Goal: Navigation & Orientation: Find specific page/section

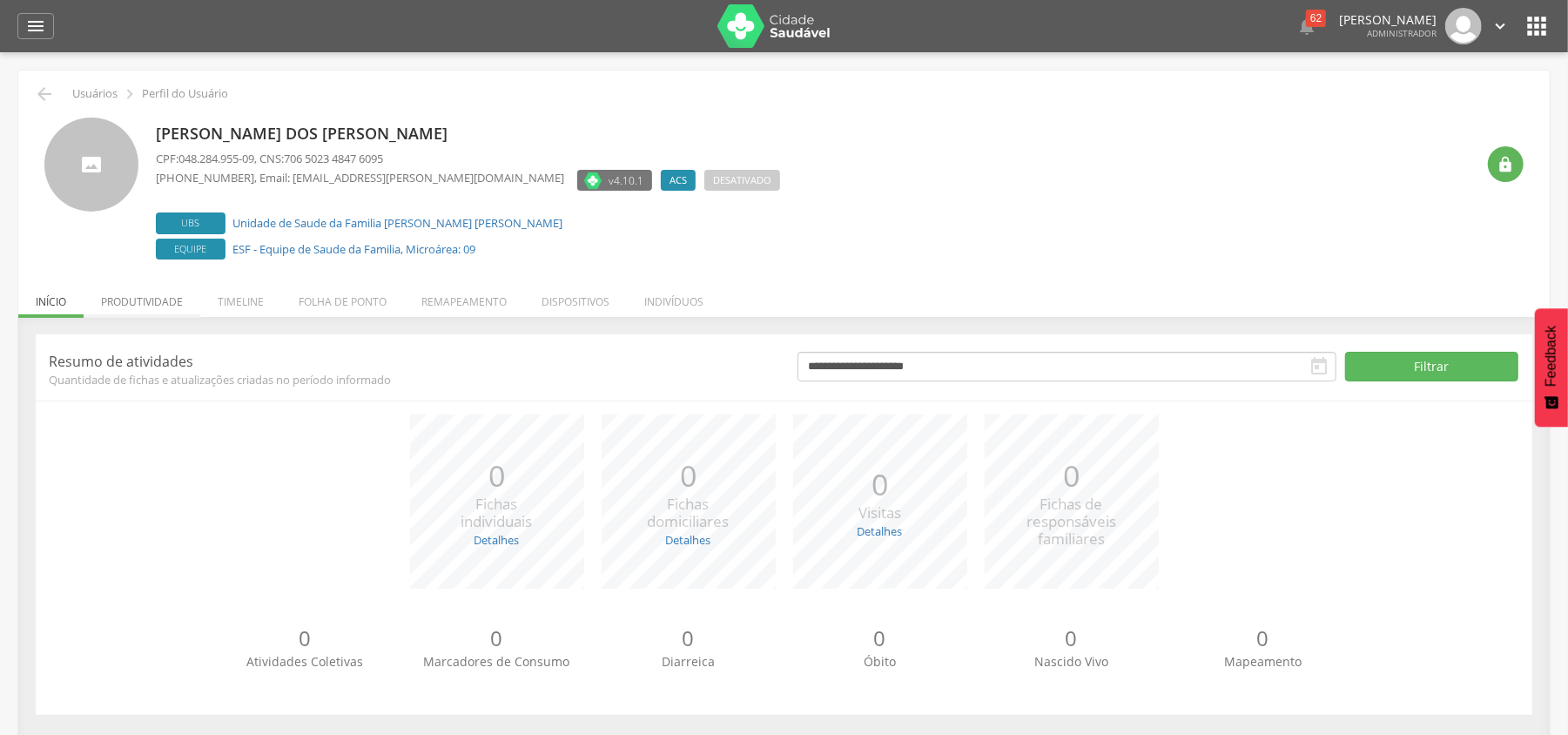
click at [181, 308] on li "Produtividade" at bounding box center [142, 298] width 116 height 41
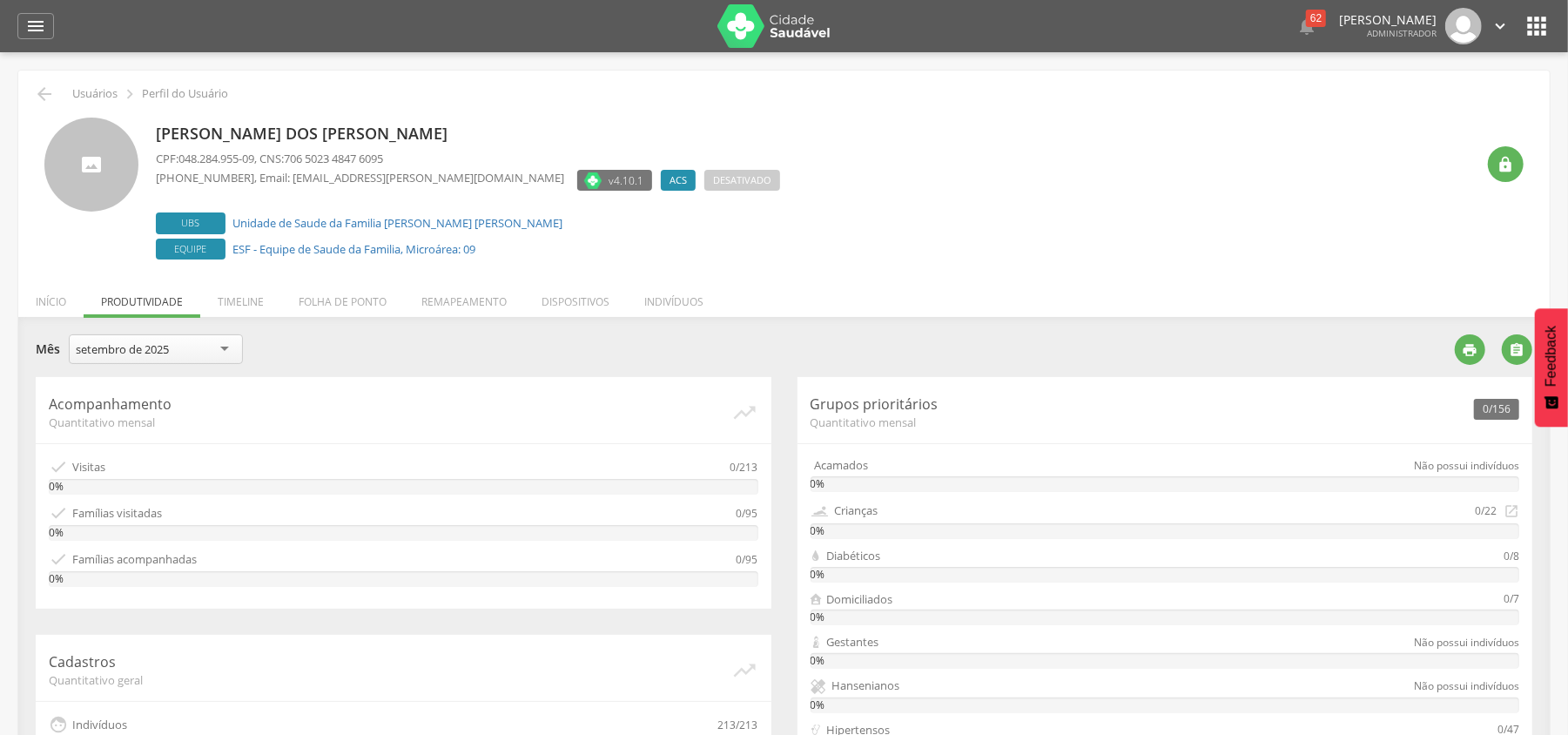
click at [168, 338] on div "setembro de 2025" at bounding box center [156, 349] width 174 height 30
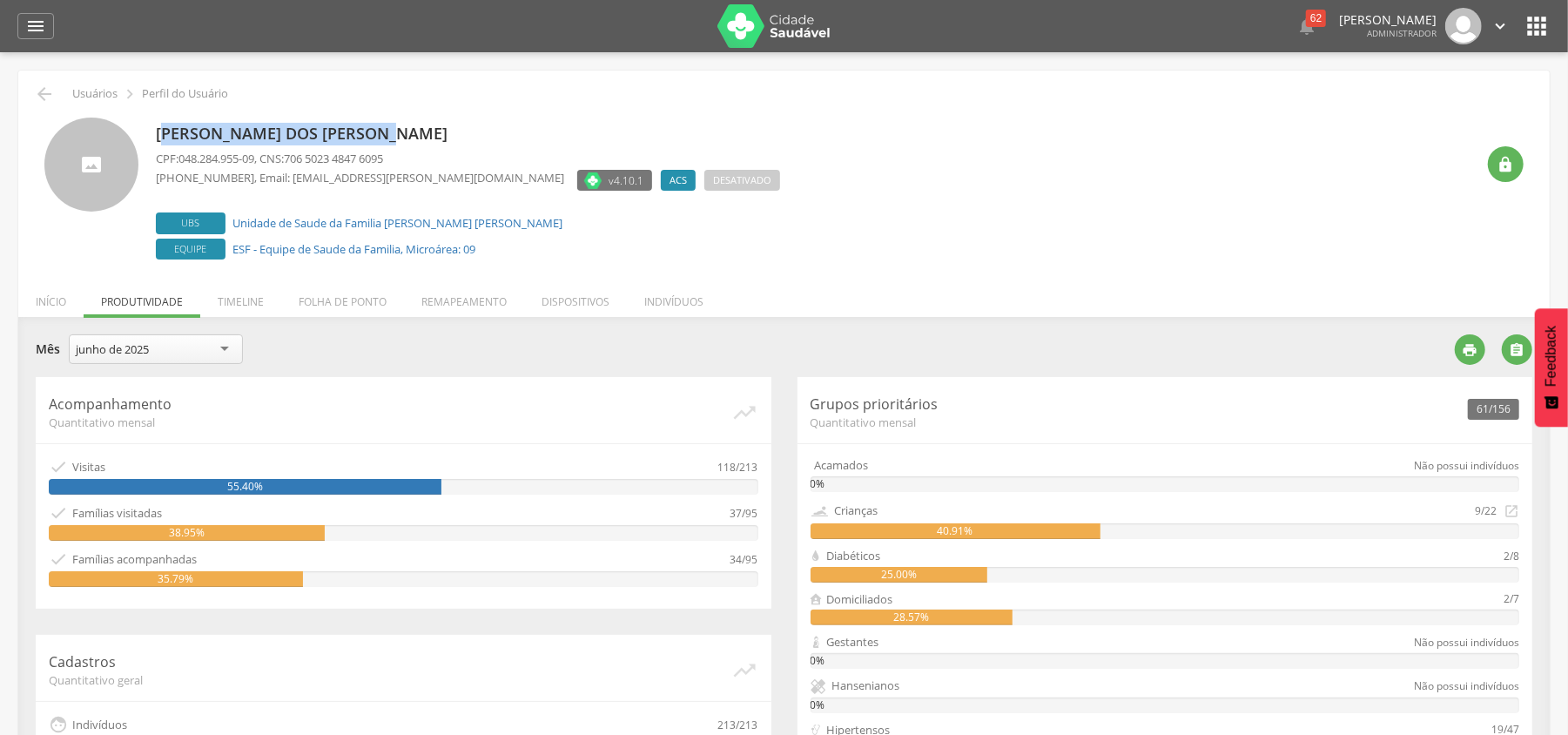
drag, startPoint x: 170, startPoint y: 133, endPoint x: 395, endPoint y: 126, distance: 225.1
click at [395, 126] on p "[PERSON_NAME] dos [PERSON_NAME]" at bounding box center [468, 134] width 624 height 23
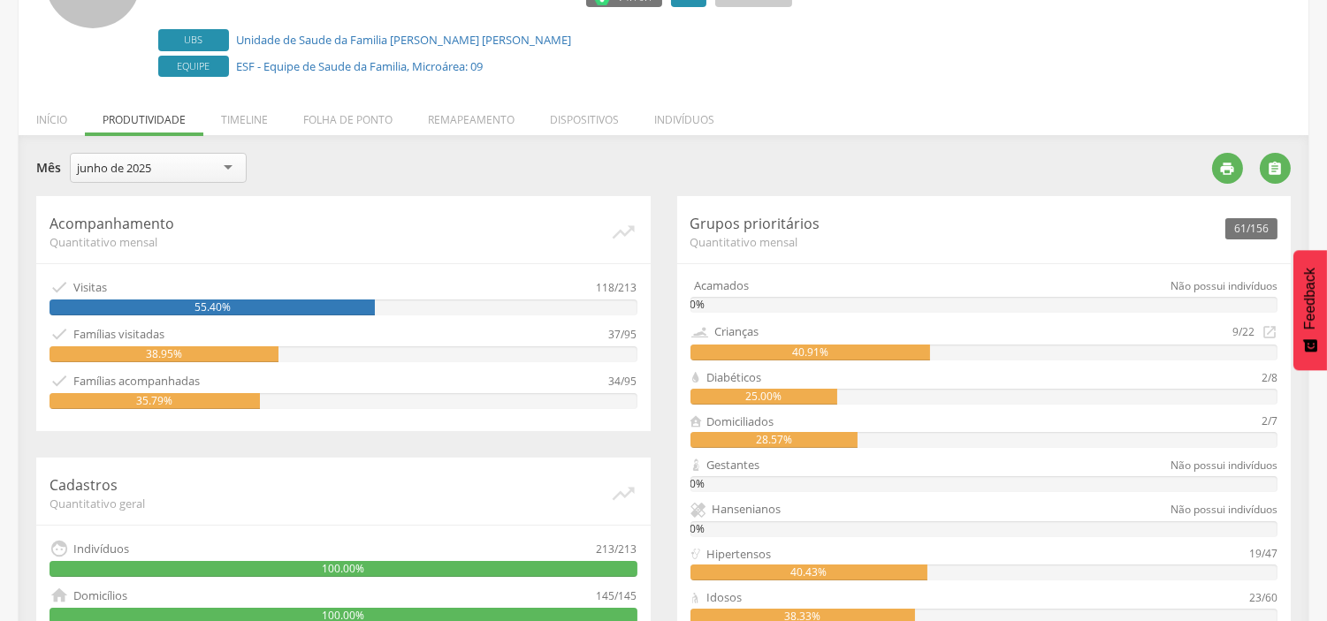
scroll to position [216, 0]
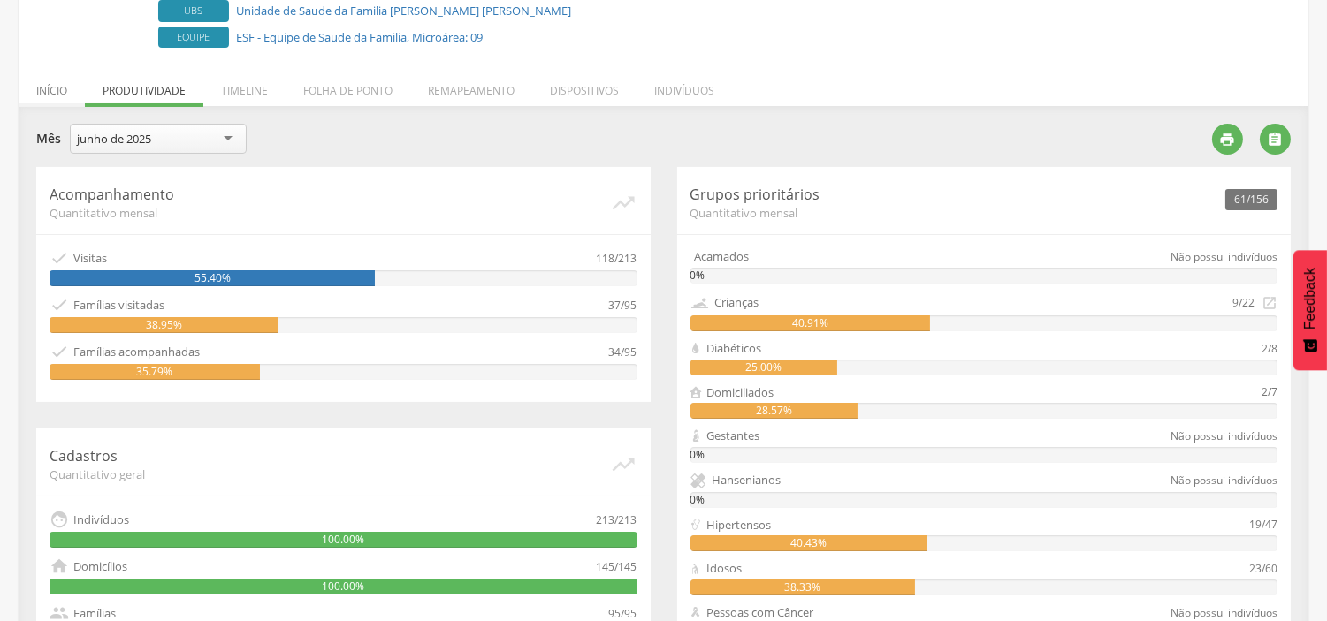
click at [50, 90] on li "Início" at bounding box center [52, 86] width 66 height 42
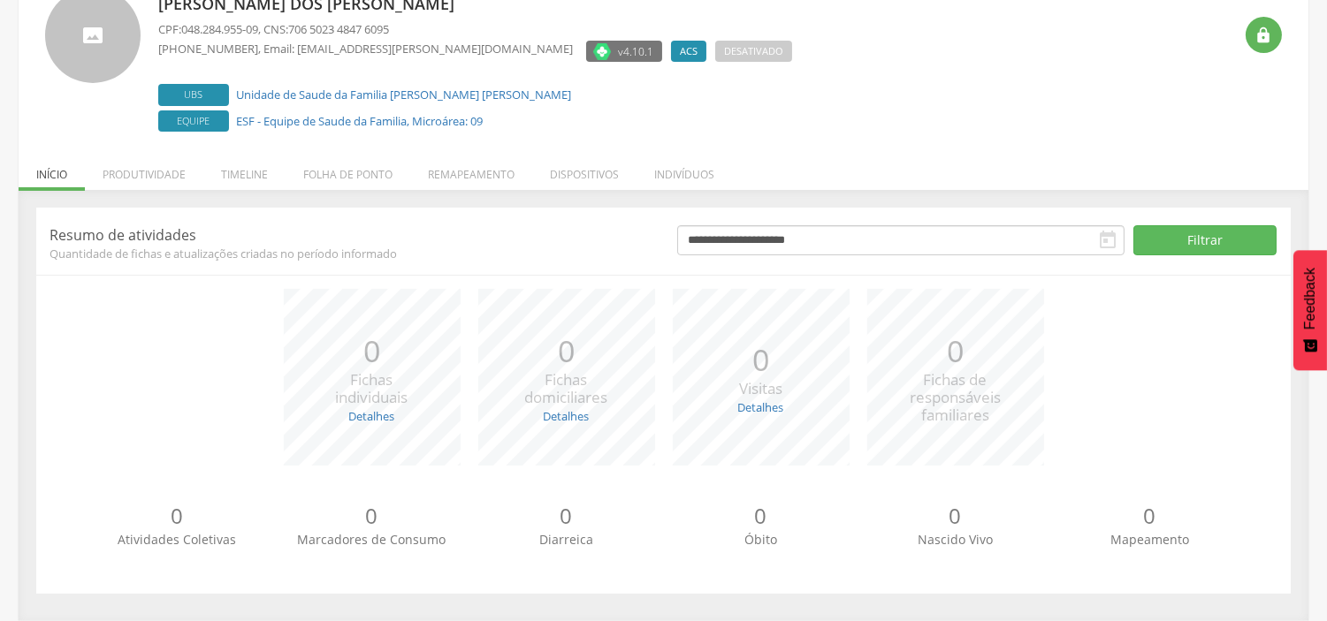
scroll to position [131, 0]
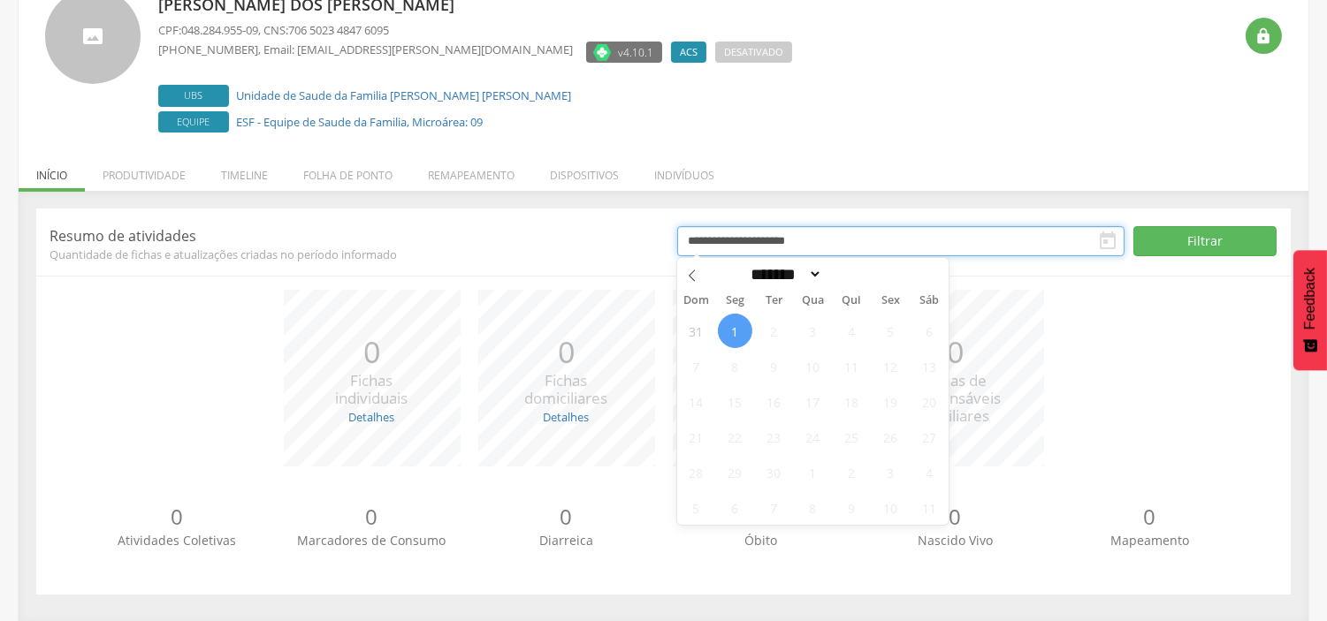
click at [767, 243] on input "**********" at bounding box center [901, 241] width 448 height 30
click at [764, 276] on select "******* ********* ***** ***** **** ***** ***** ****** ********" at bounding box center [784, 274] width 78 height 19
select select "*"
click at [745, 265] on select "******* ********* ***** ***** **** ***** ***** ****** ********" at bounding box center [784, 274] width 78 height 19
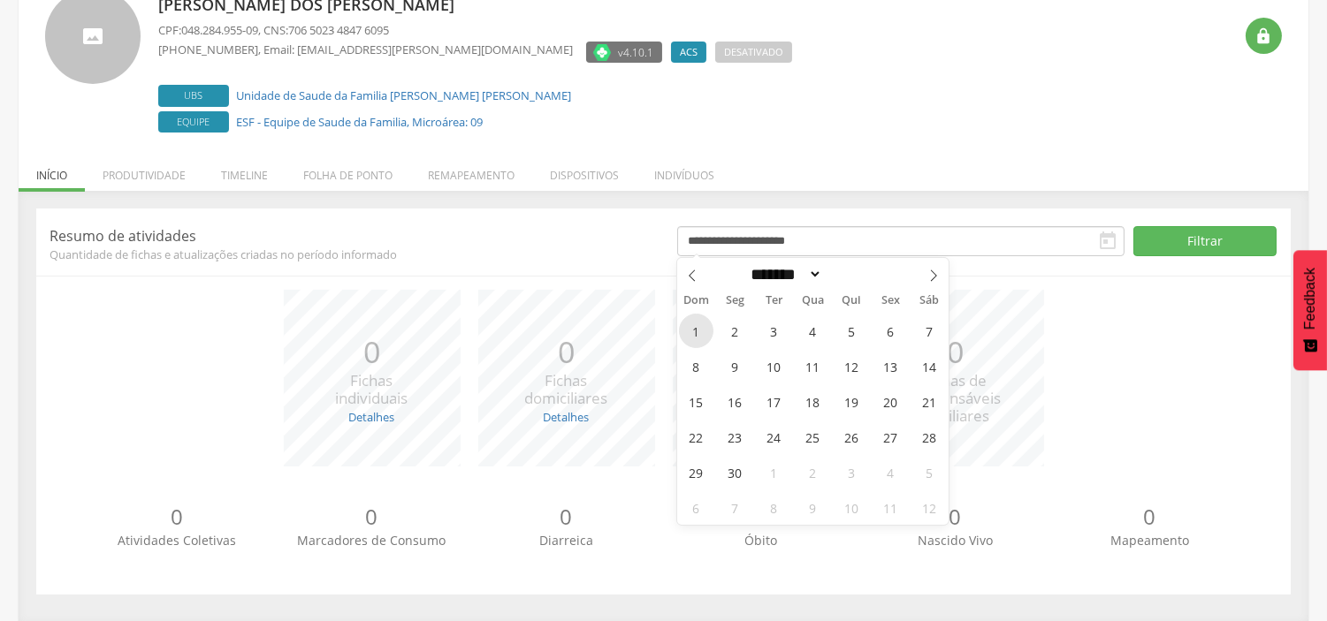
click at [683, 336] on span "1" at bounding box center [696, 331] width 34 height 34
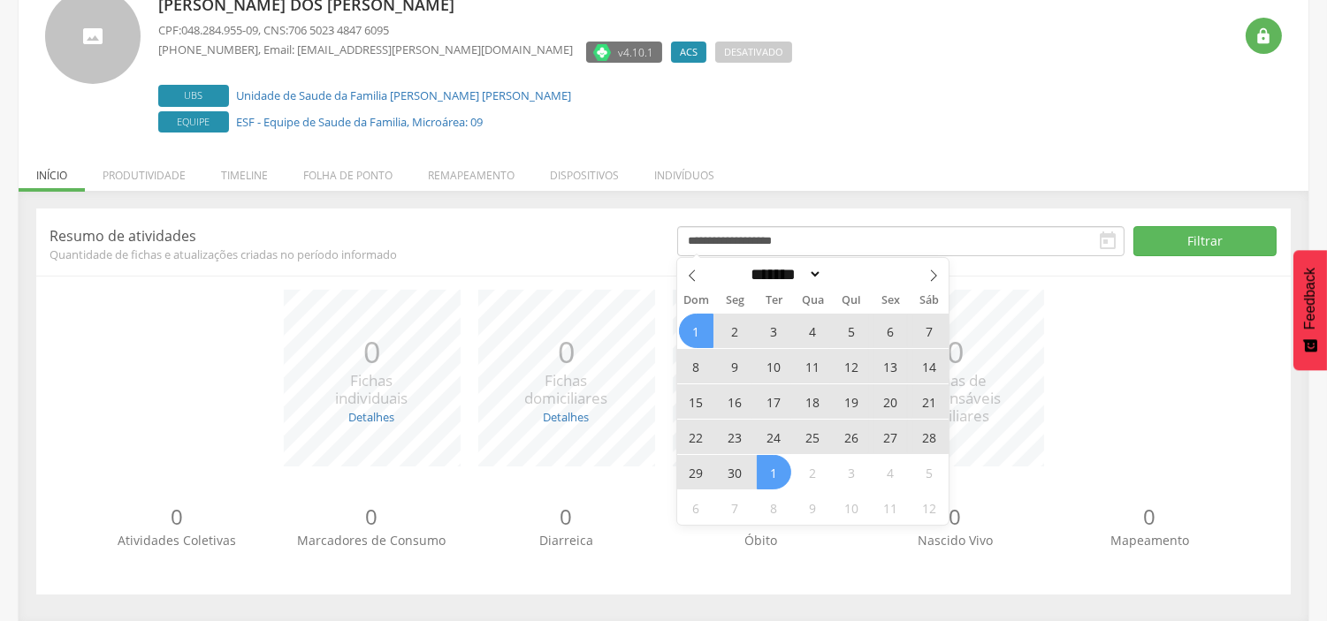
click at [753, 471] on div "1 2 3 4 5 6 7 8 9 10 11 12 13 14 15 16 17 18 19 20 21 22 23 24 25 26 27 28 29 3…" at bounding box center [813, 419] width 272 height 212
click at [741, 474] on span "30" at bounding box center [735, 472] width 34 height 34
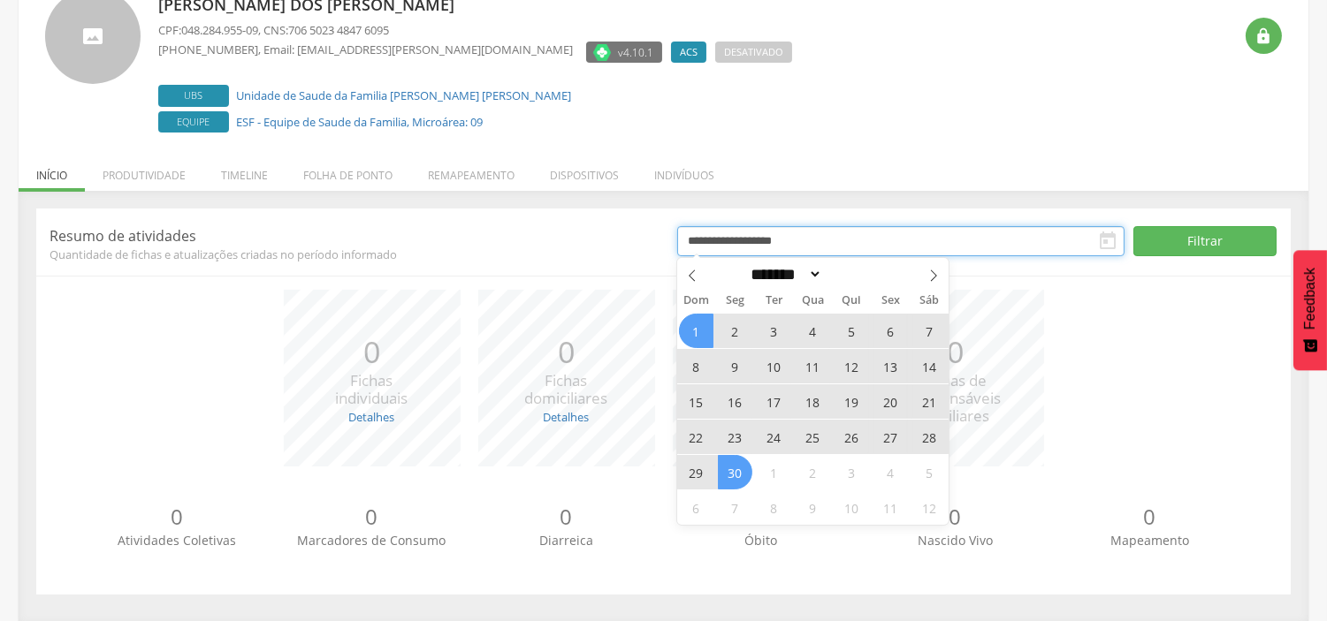
type input "**********"
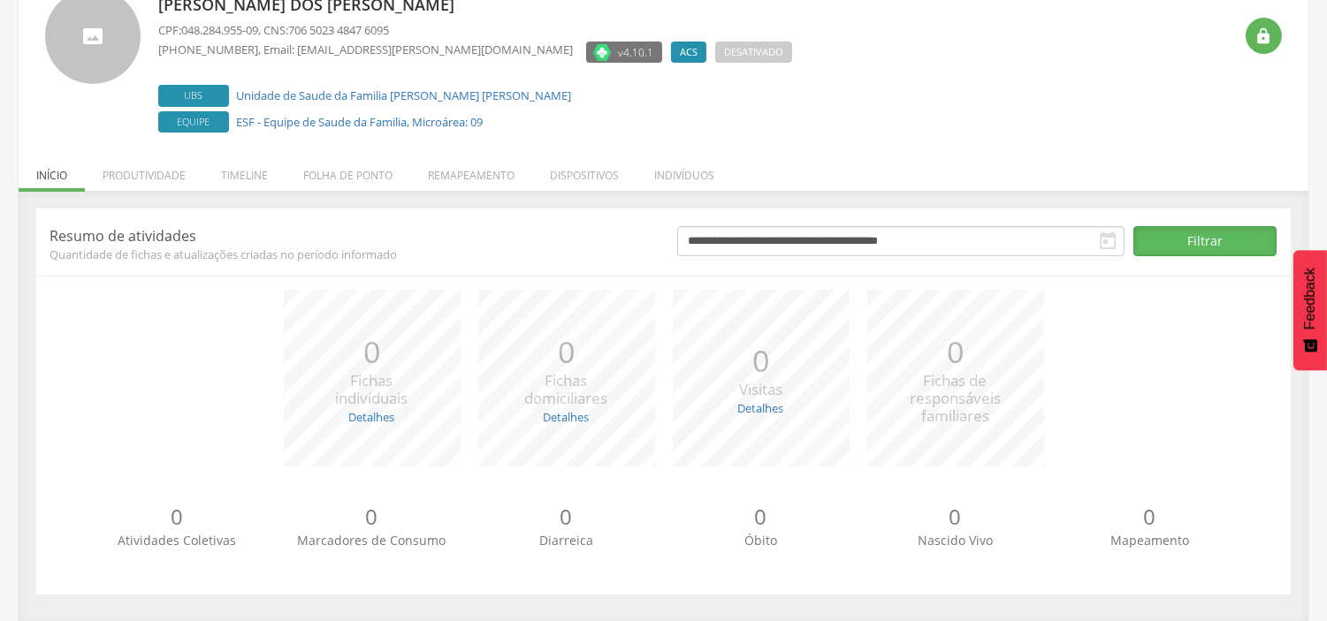
drag, startPoint x: 1189, startPoint y: 241, endPoint x: 872, endPoint y: 280, distance: 319.7
click at [1160, 245] on button "Filtrar" at bounding box center [1204, 241] width 143 height 30
click at [171, 179] on li "Produtividade" at bounding box center [144, 171] width 118 height 42
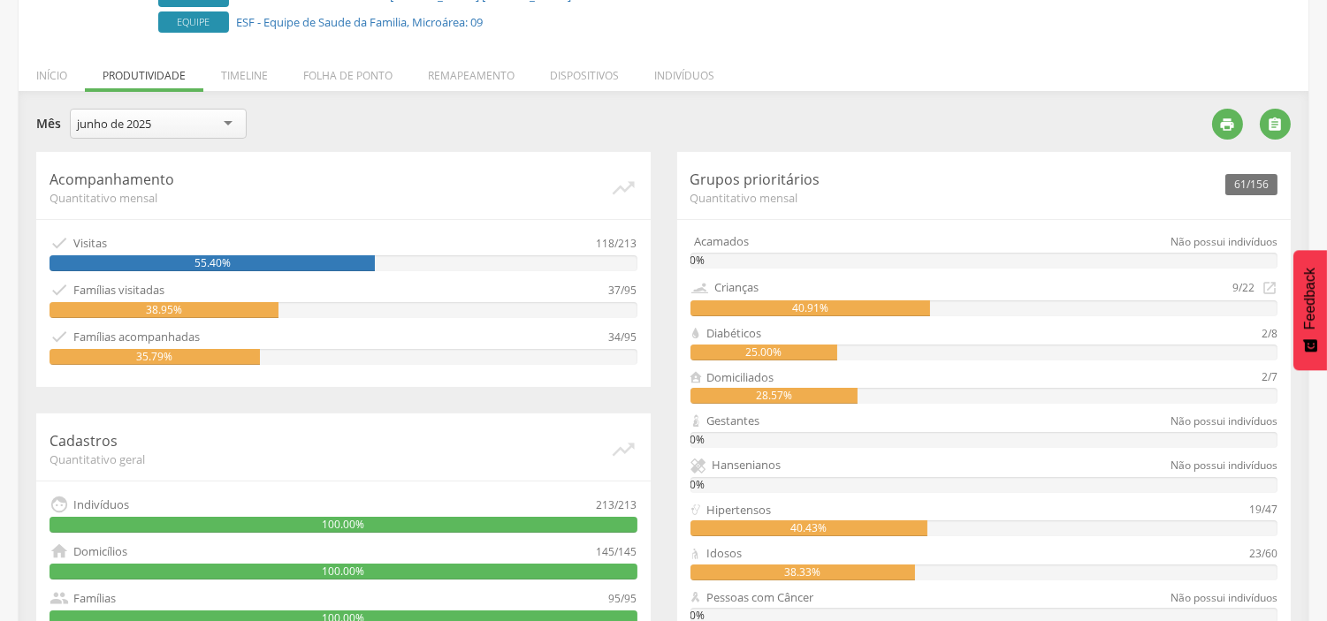
scroll to position [230, 0]
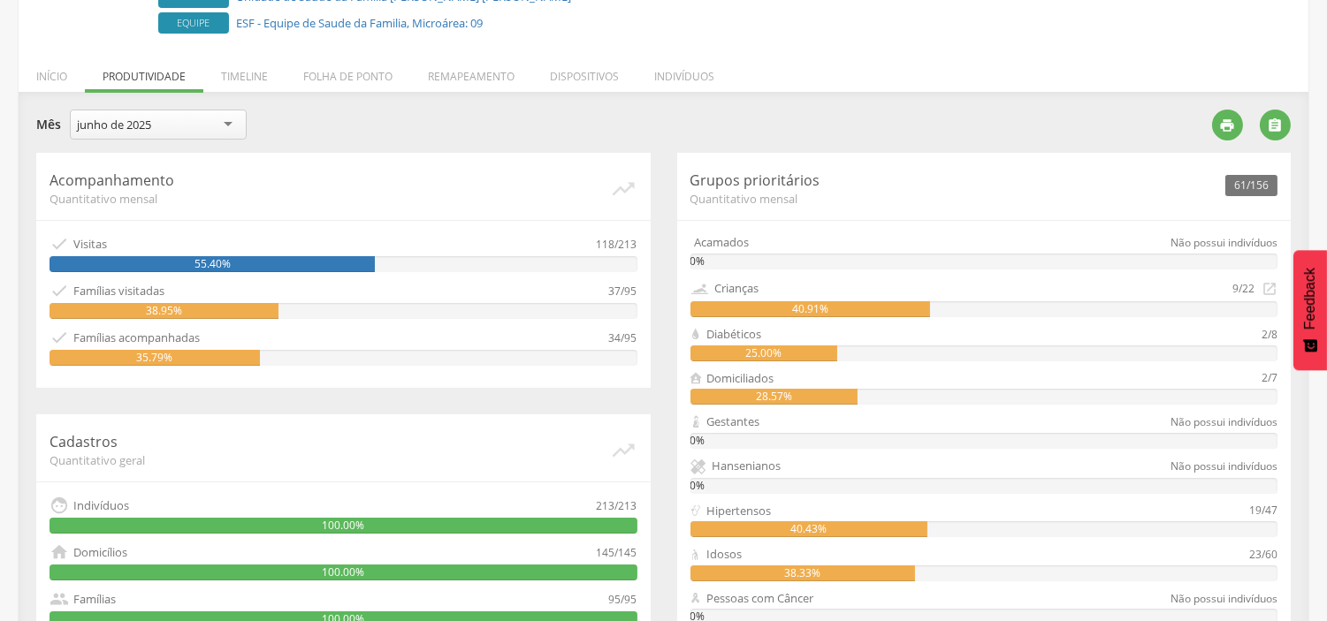
click at [261, 78] on li "Timeline" at bounding box center [244, 72] width 82 height 42
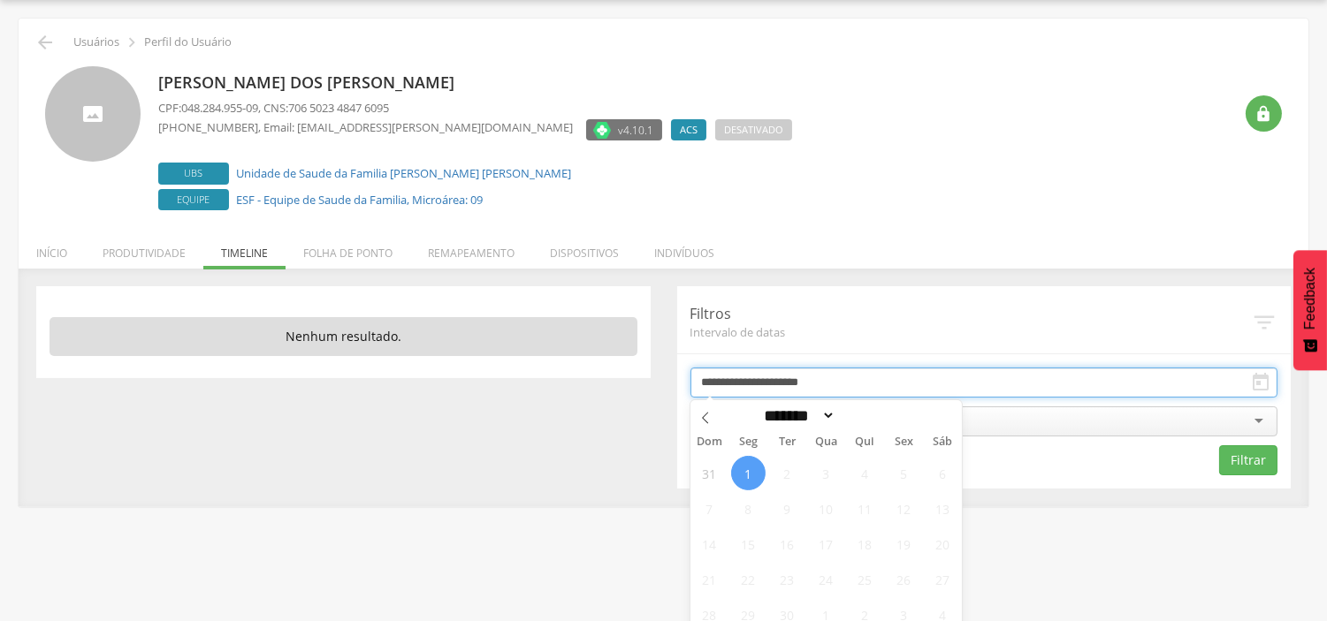
scroll to position [80, 0]
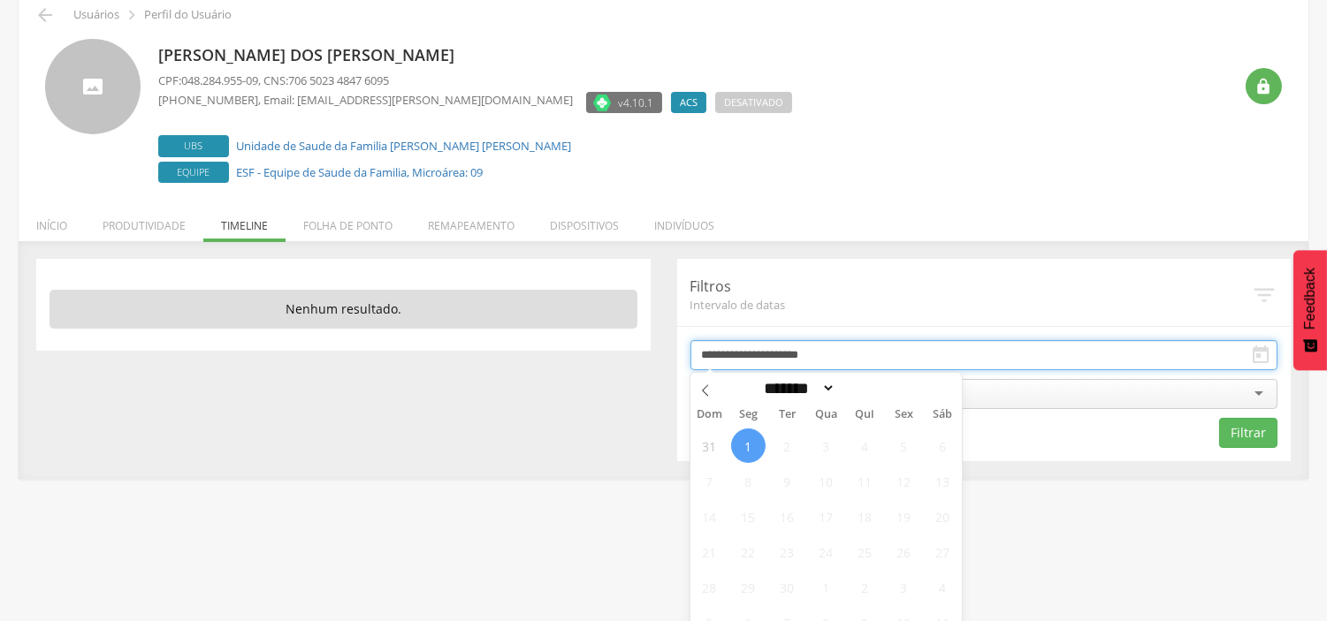
click at [810, 383] on body " Dashboard Supervisão Produtividade Mapa da cidade Mapa de cobertura Ranking A…" at bounding box center [663, 230] width 1327 height 621
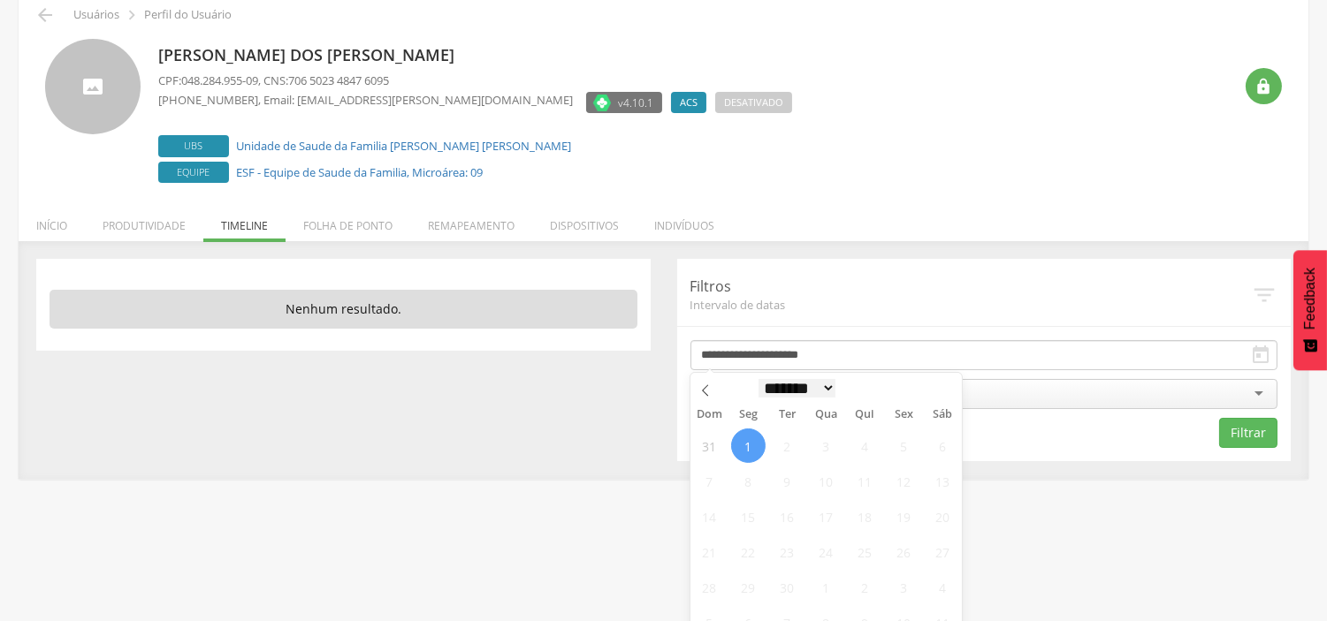
click at [793, 394] on select "******* ********* ***** ***** **** ***** ***** ****** ********" at bounding box center [797, 388] width 78 height 19
select select "*"
click at [758, 379] on select "******* ********* ***** ***** **** ***** ***** ****** ********" at bounding box center [797, 388] width 78 height 19
click at [698, 449] on span "1" at bounding box center [709, 446] width 34 height 34
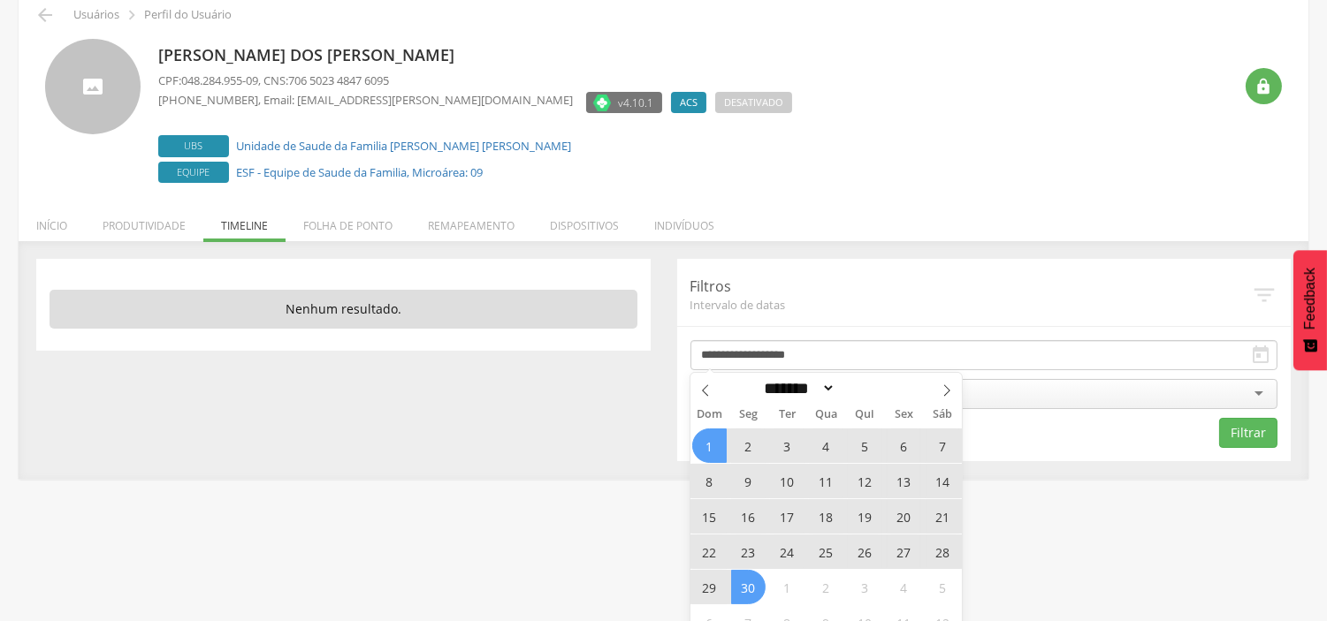
click at [752, 586] on span "30" at bounding box center [748, 587] width 34 height 34
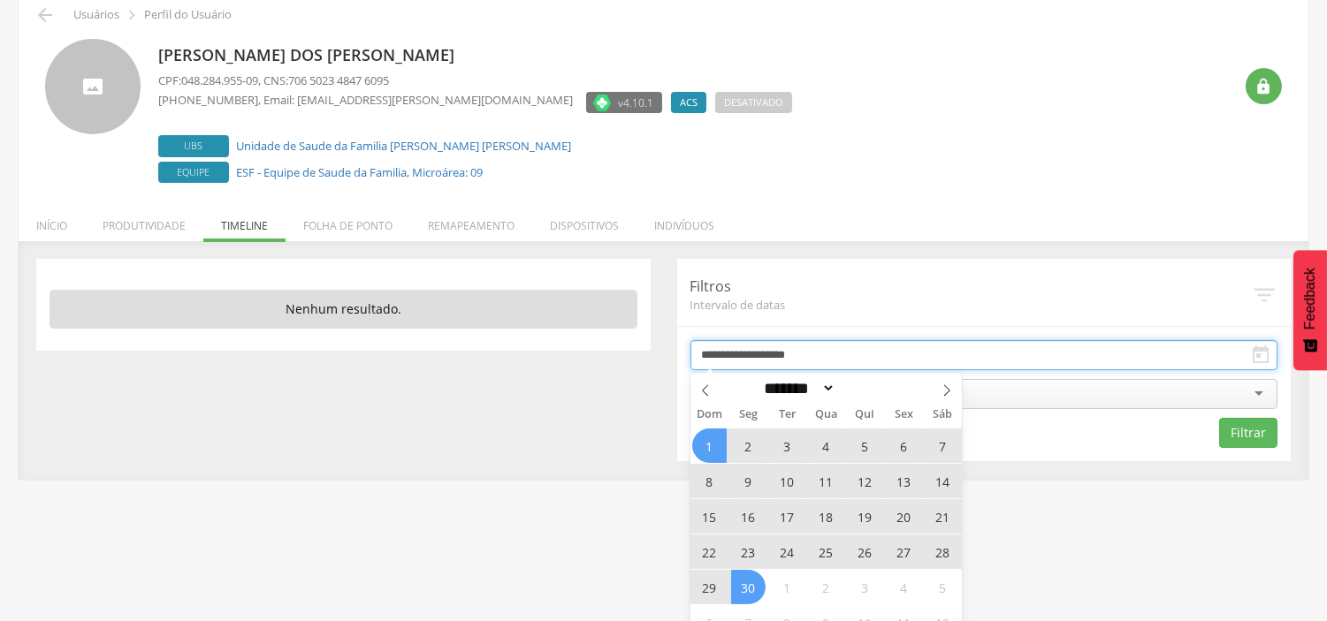
type input "**********"
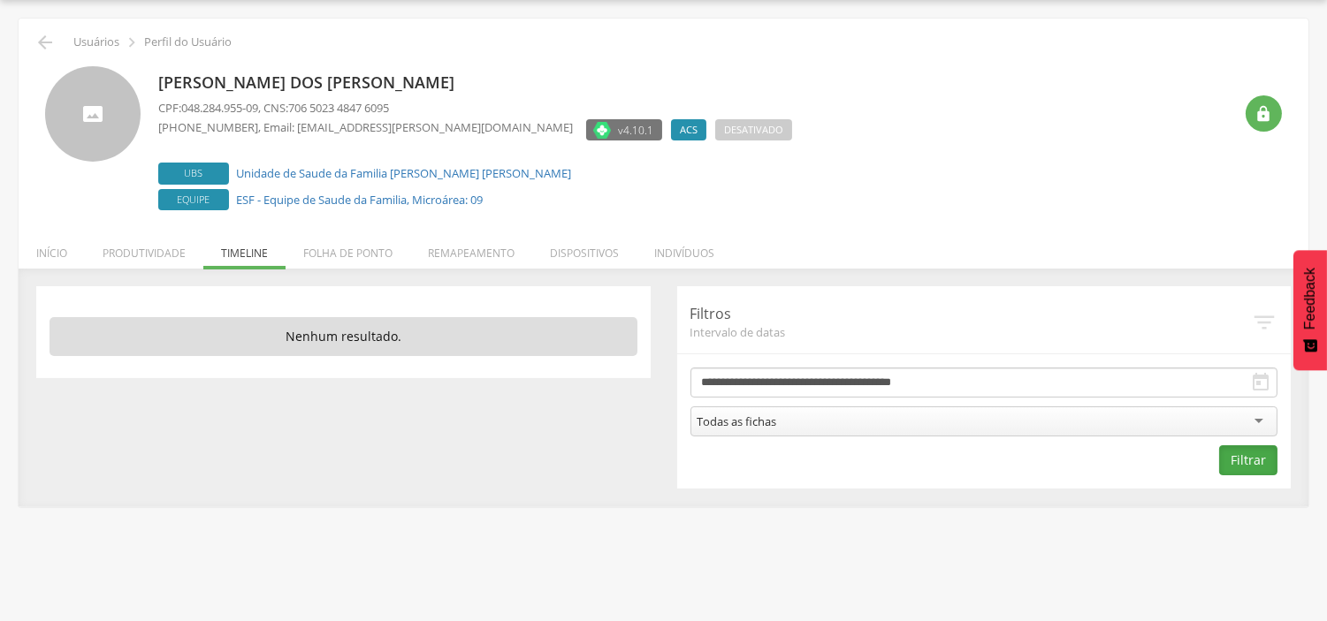
click at [1250, 475] on button "Filtrar" at bounding box center [1248, 461] width 58 height 30
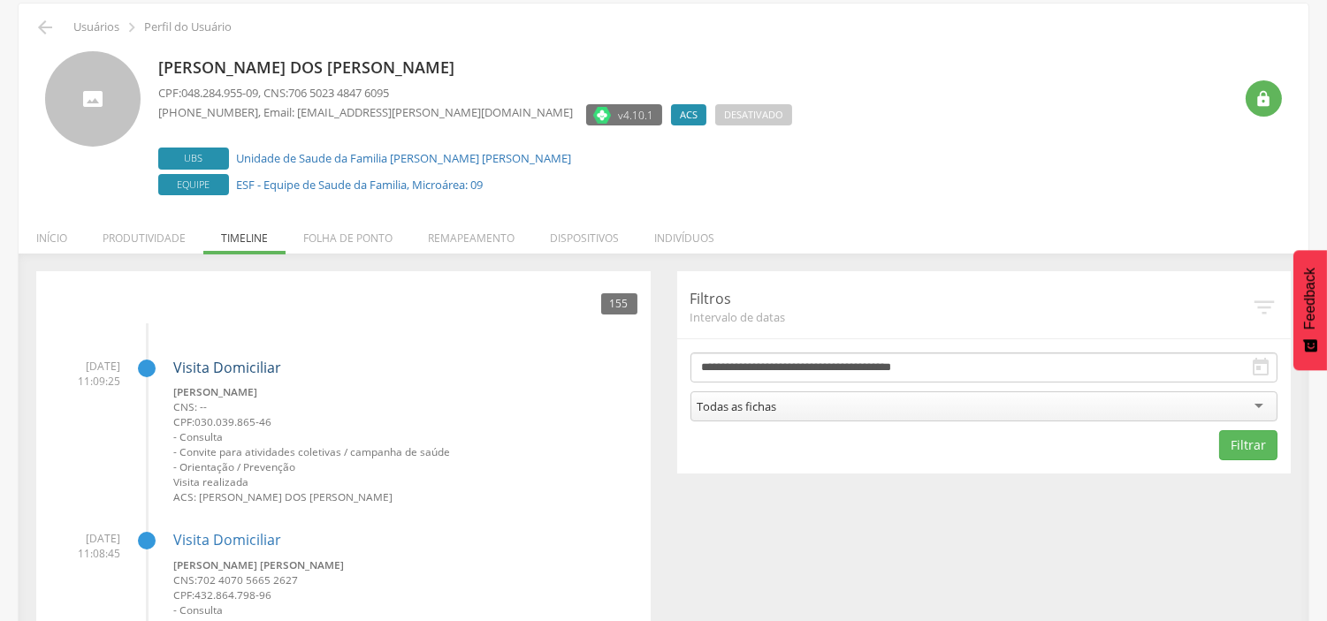
scroll to position [98, 0]
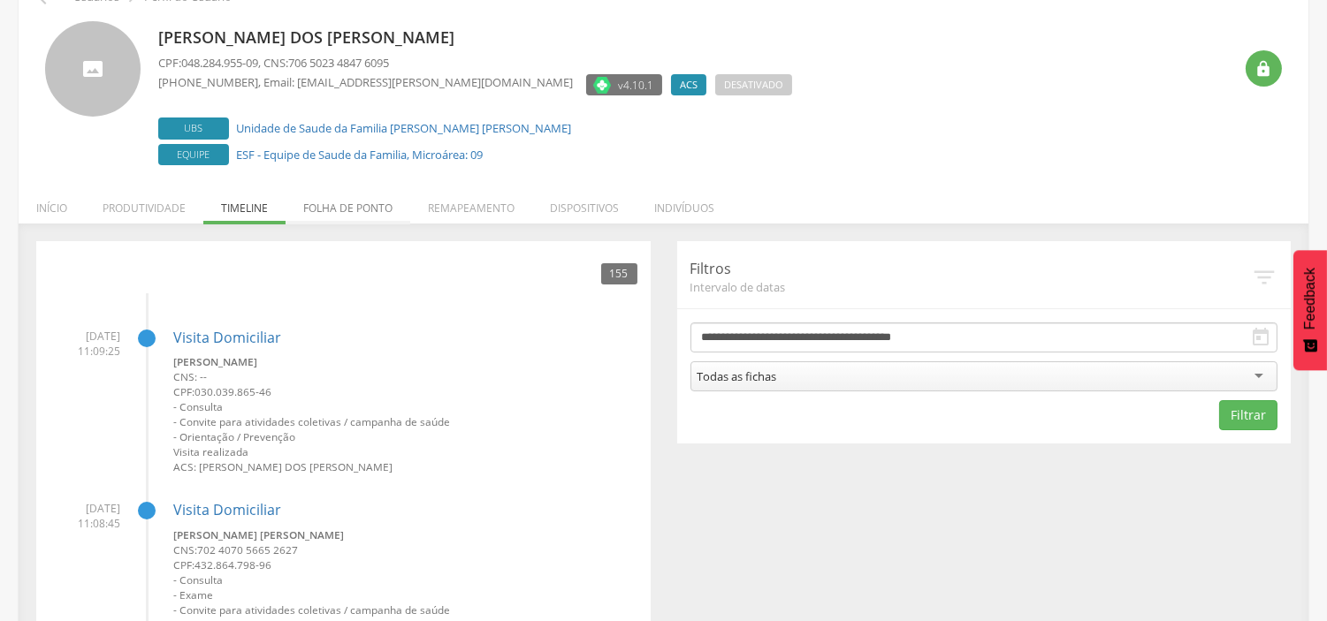
click at [367, 210] on li "Folha de ponto" at bounding box center [348, 204] width 125 height 42
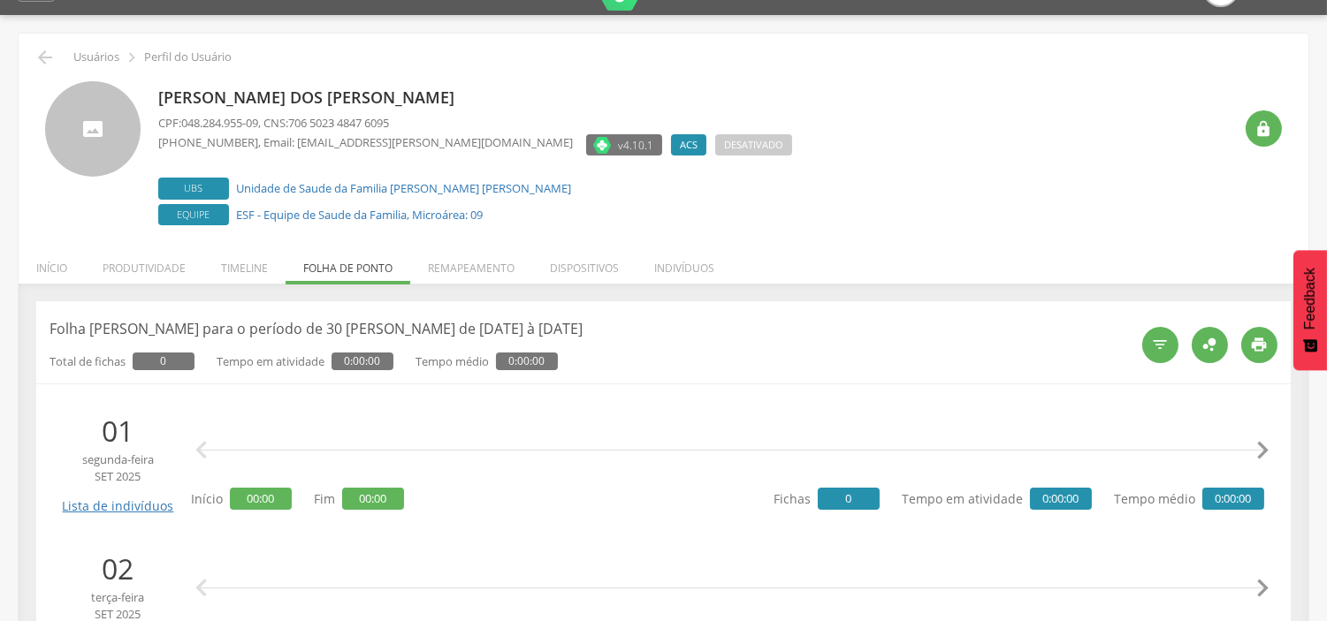
scroll to position [0, 0]
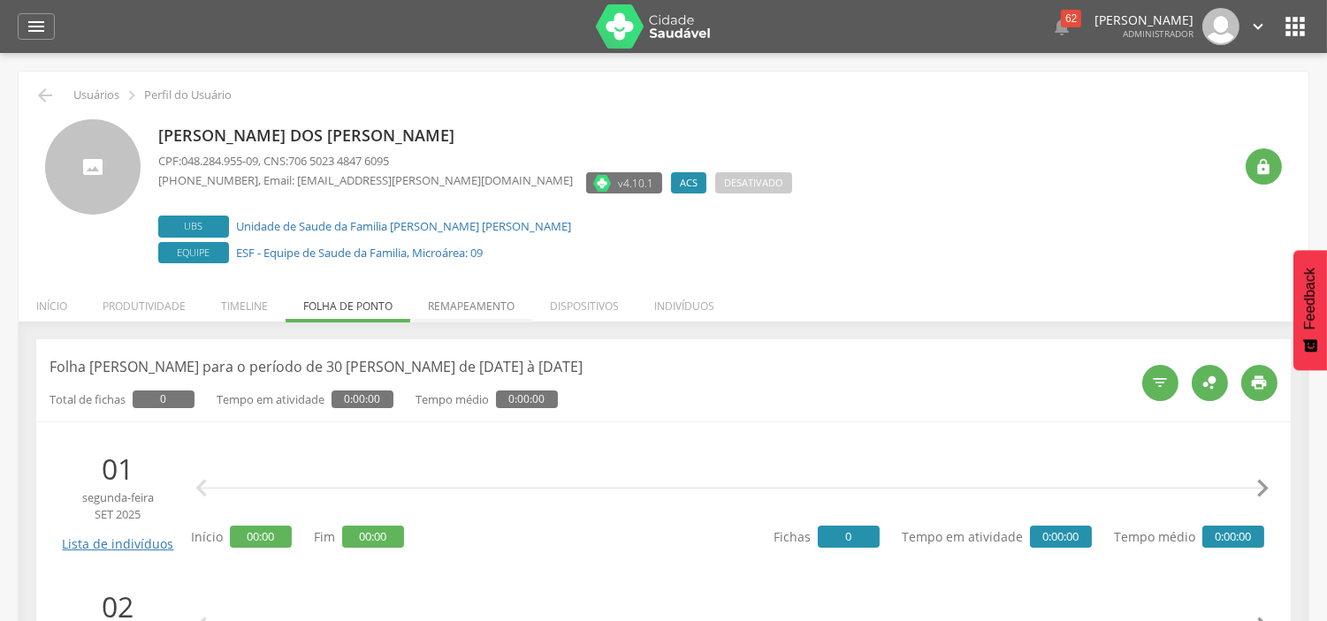
click at [501, 314] on li "Remapeamento" at bounding box center [471, 302] width 122 height 42
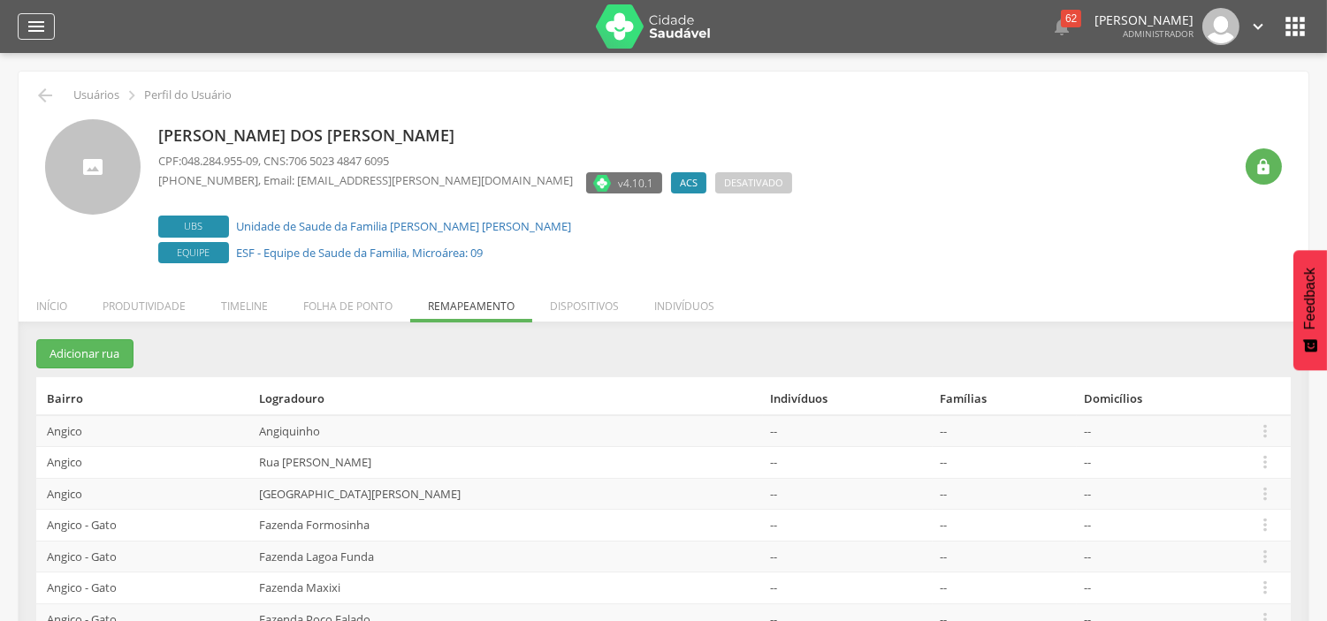
click at [38, 28] on icon "" at bounding box center [36, 26] width 21 height 21
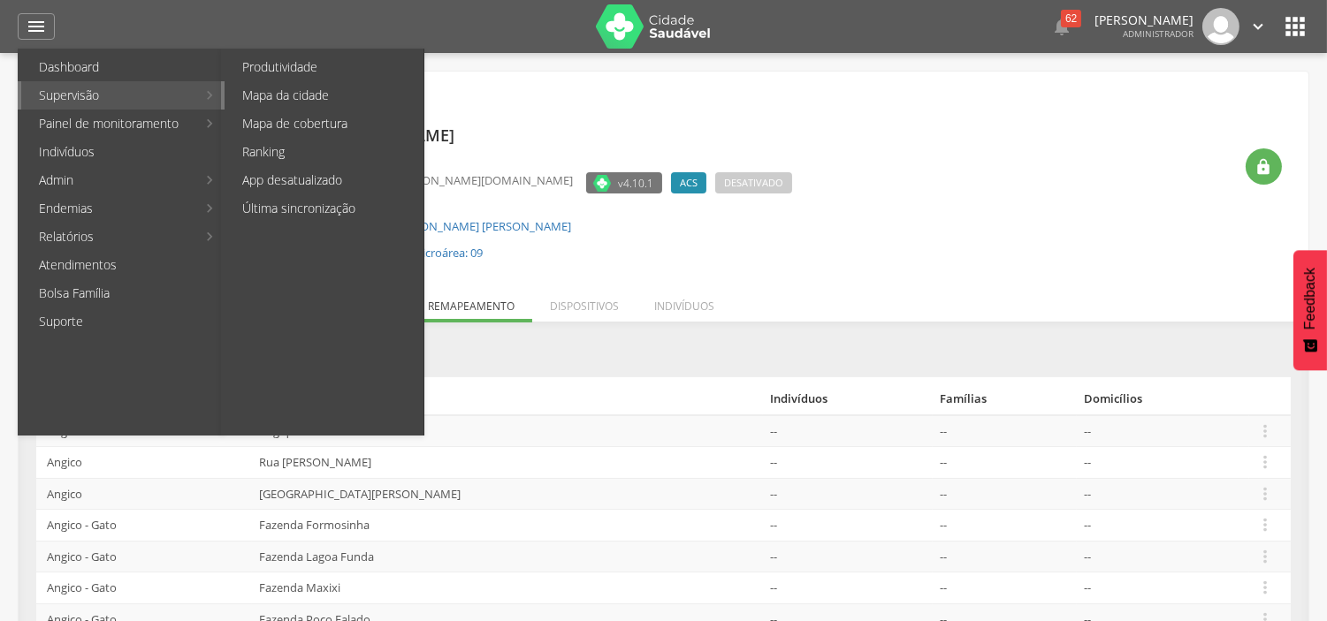
click at [270, 95] on link "Mapa da cidade" at bounding box center [324, 95] width 199 height 28
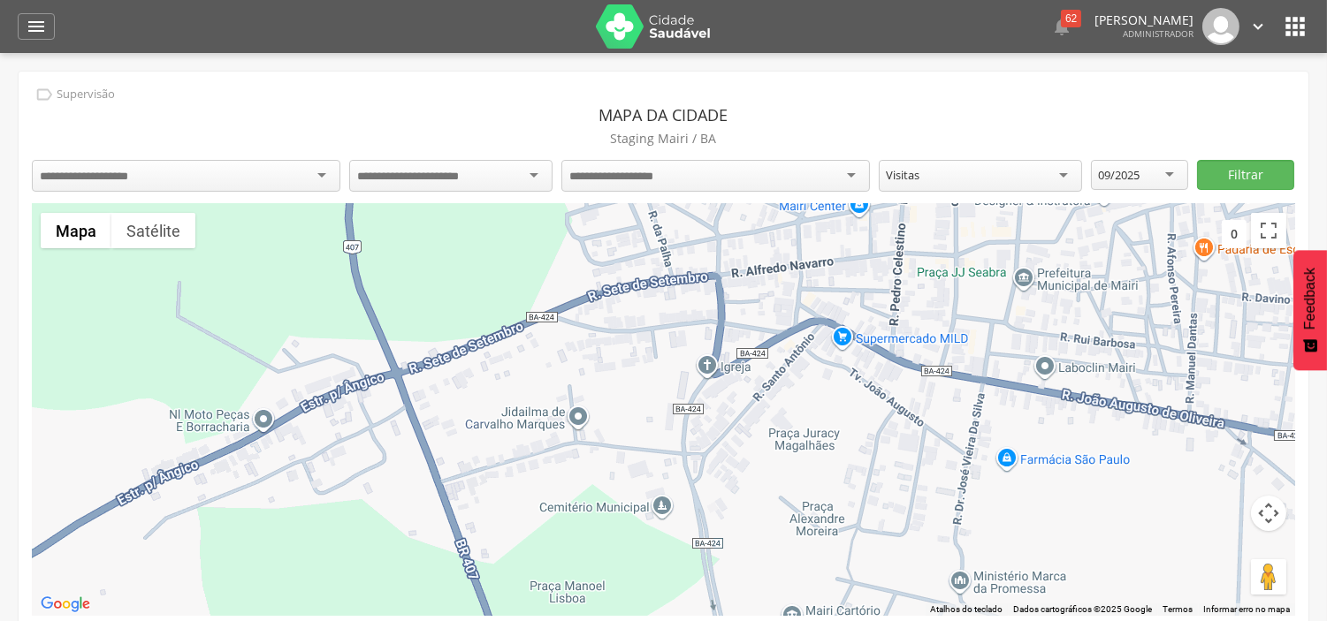
click at [279, 184] on div at bounding box center [186, 176] width 309 height 32
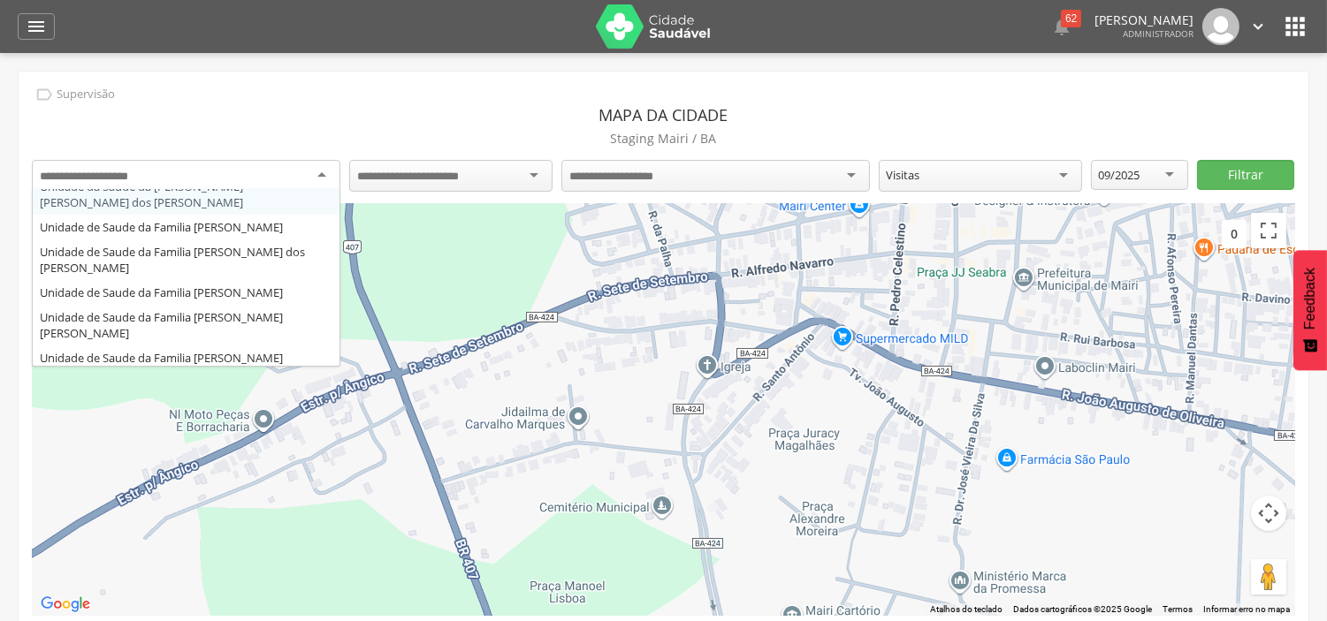
scroll to position [98, 0]
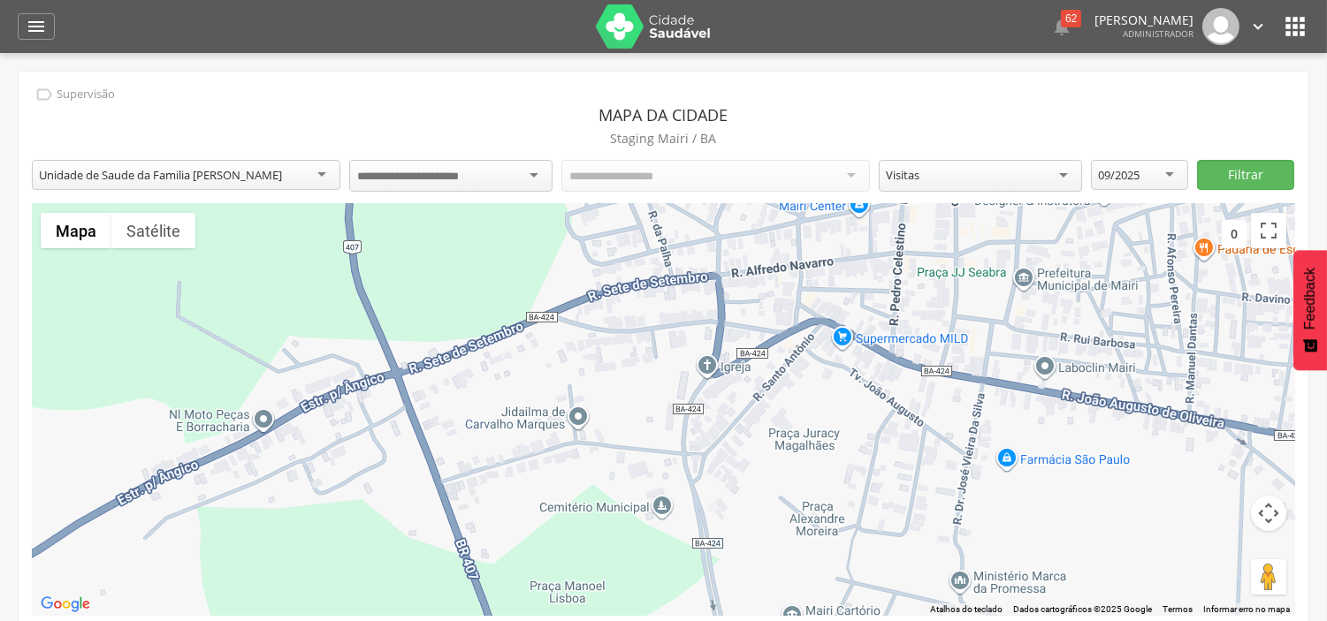
click at [501, 172] on div at bounding box center [450, 176] width 203 height 32
click at [1120, 170] on div "09/2025" at bounding box center [1119, 175] width 42 height 16
drag, startPoint x: 1128, startPoint y: 283, endPoint x: 1153, endPoint y: 241, distance: 48.4
click at [1234, 186] on button "Filtrar" at bounding box center [1245, 175] width 97 height 30
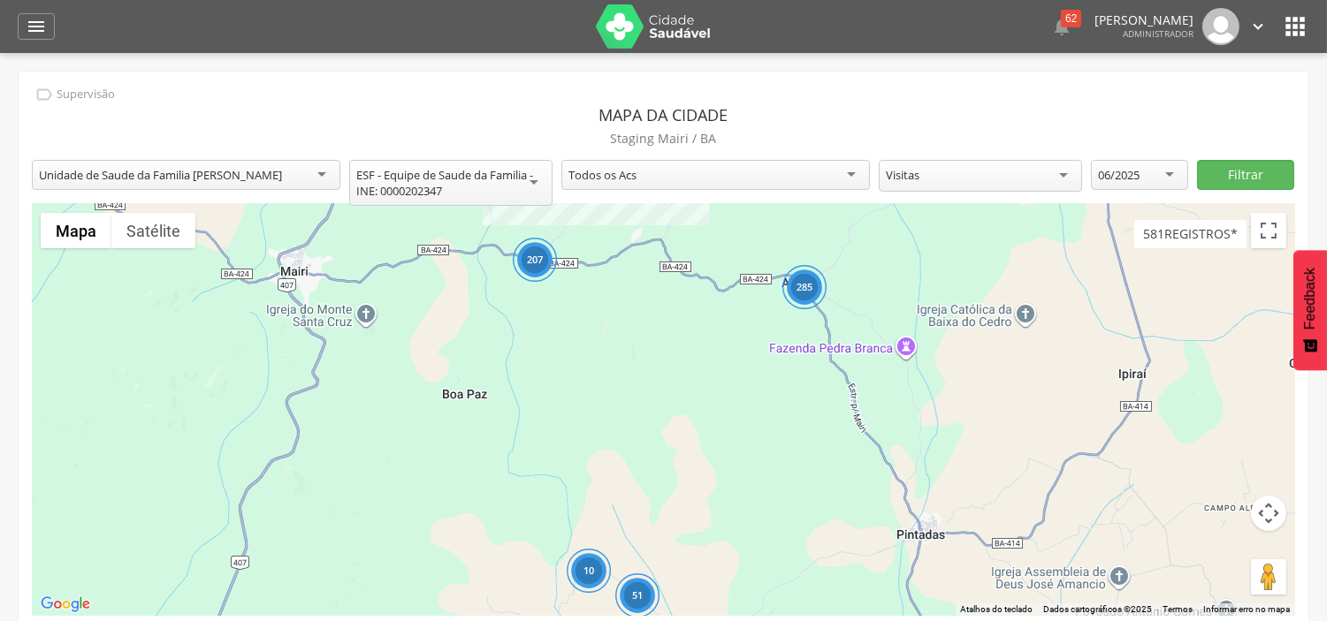
click at [805, 289] on div "285" at bounding box center [803, 287] width 44 height 44
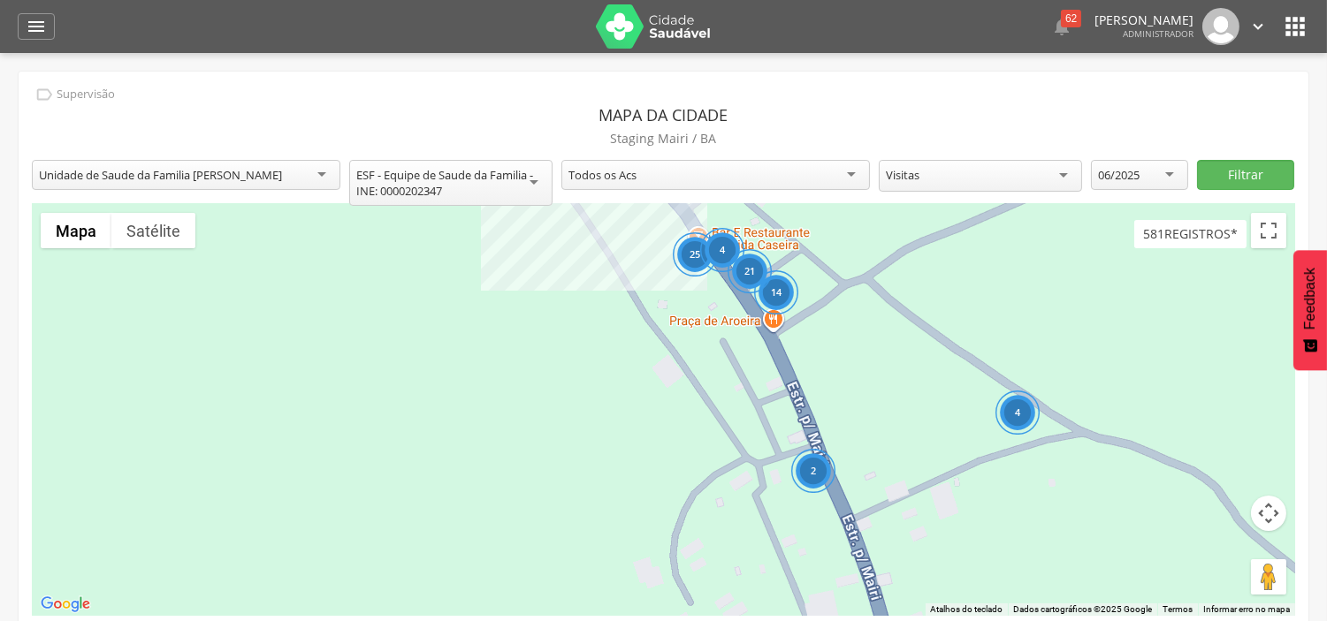
drag, startPoint x: 869, startPoint y: 442, endPoint x: 967, endPoint y: 337, distance: 143.9
click at [967, 337] on div "25 2 4 14 4 2 21" at bounding box center [663, 410] width 1263 height 412
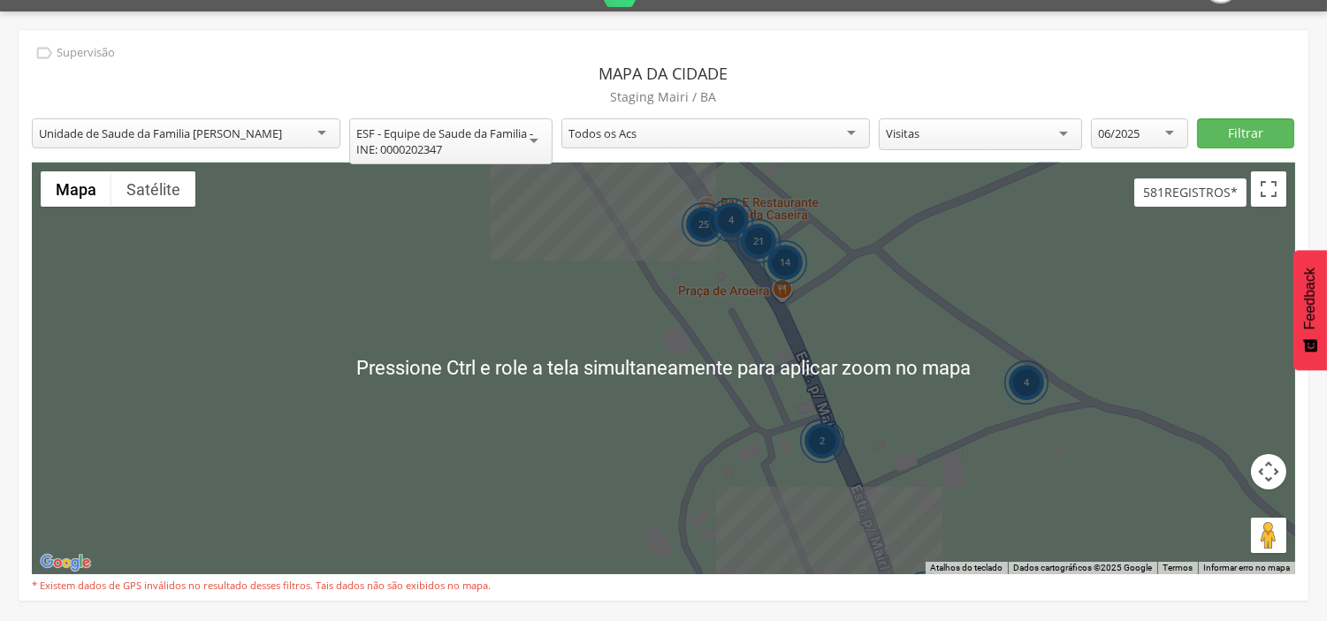
scroll to position [53, 0]
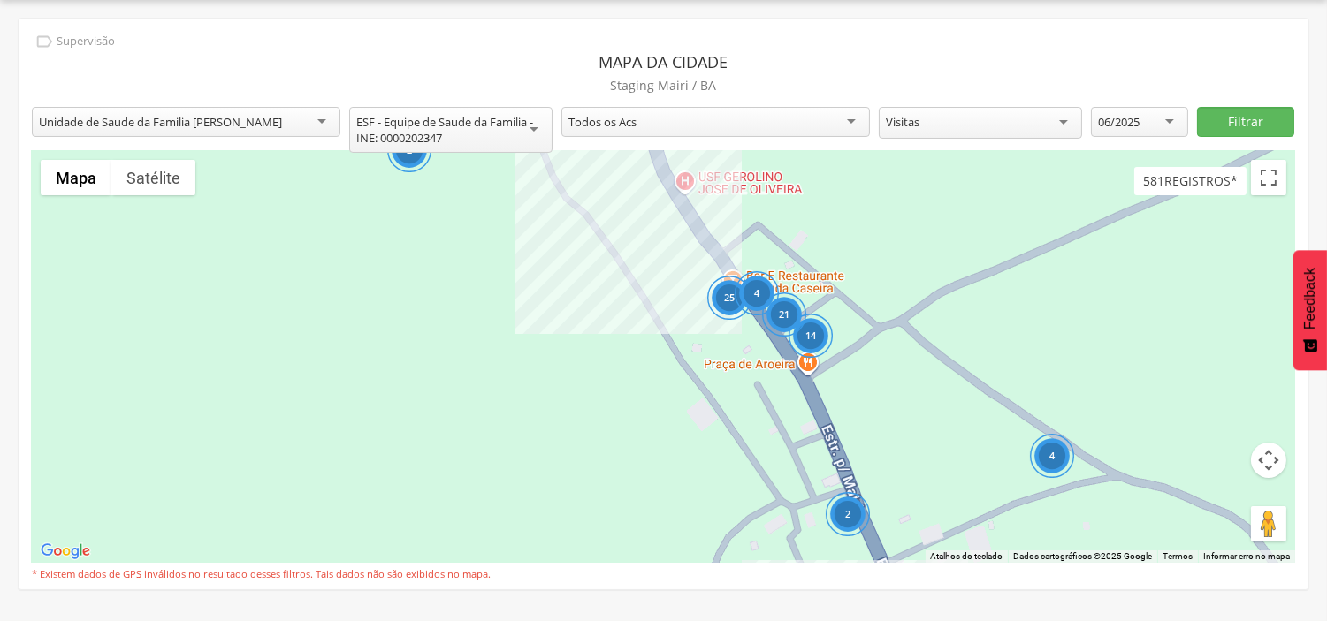
drag, startPoint x: 888, startPoint y: 410, endPoint x: 913, endPoint y: 479, distance: 73.3
click at [919, 507] on div "25 2 4 14 4 2 21 187" at bounding box center [663, 357] width 1263 height 412
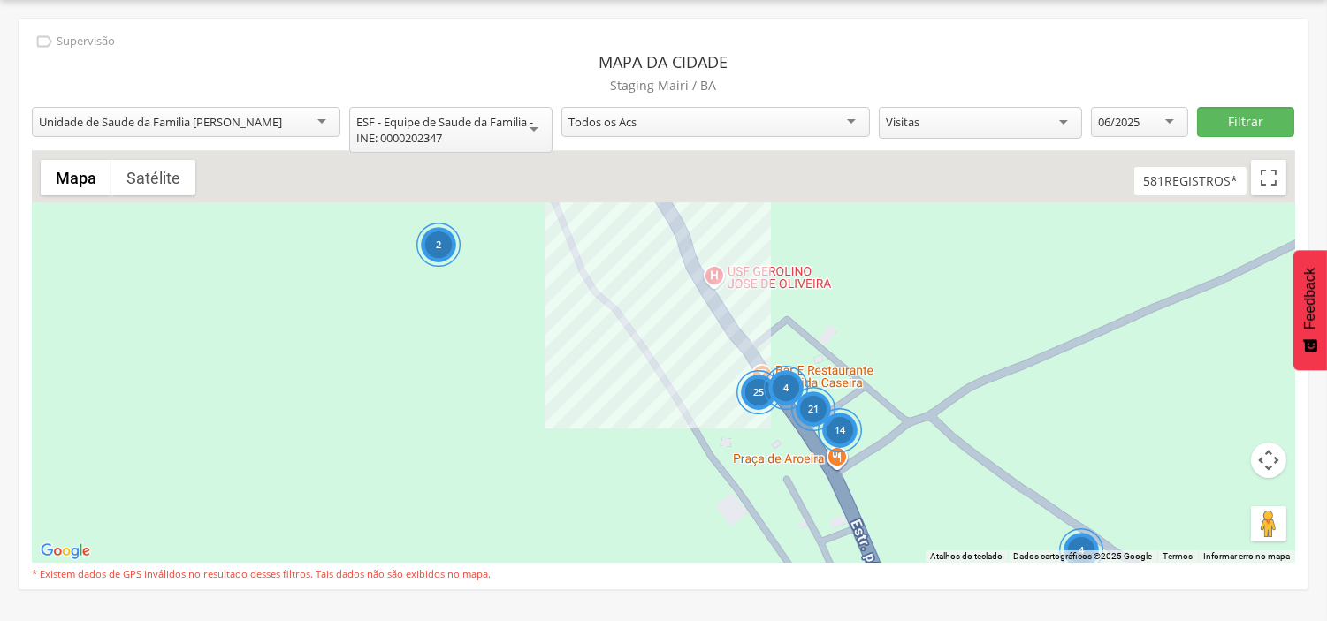
drag, startPoint x: 833, startPoint y: 333, endPoint x: 852, endPoint y: 404, distance: 73.3
click at [852, 404] on div "25 2 4 14 4 2 21 187" at bounding box center [663, 357] width 1263 height 412
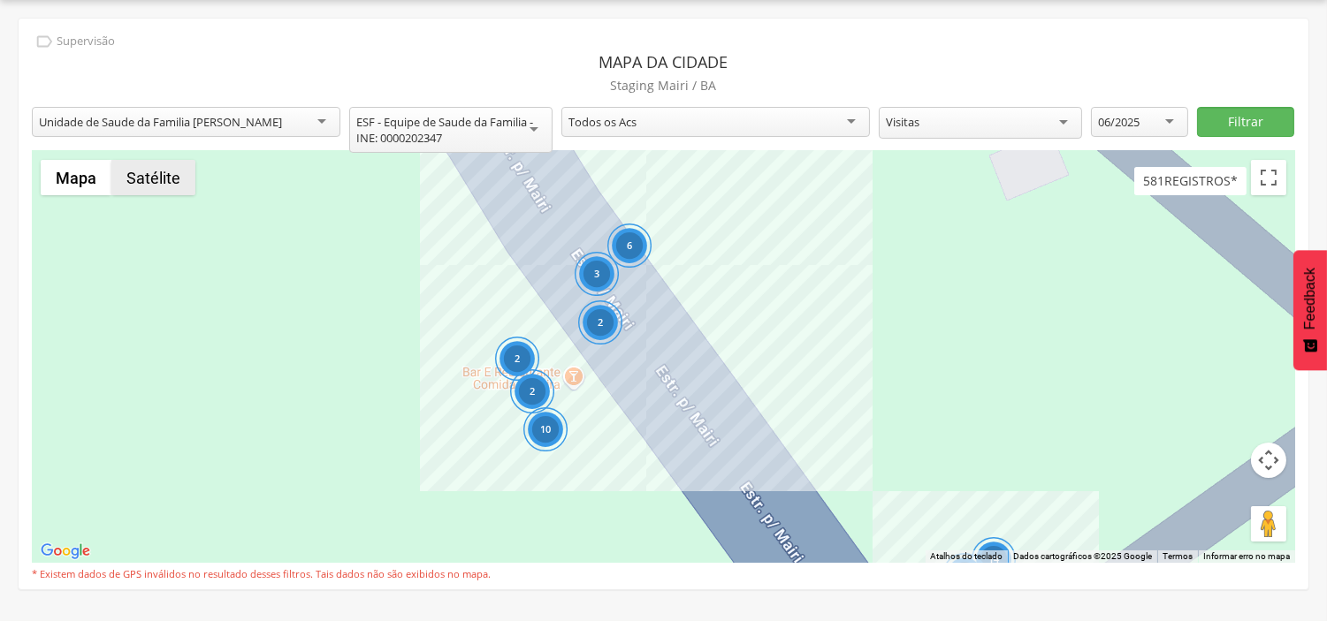
click at [166, 189] on button "Satélite" at bounding box center [153, 177] width 84 height 35
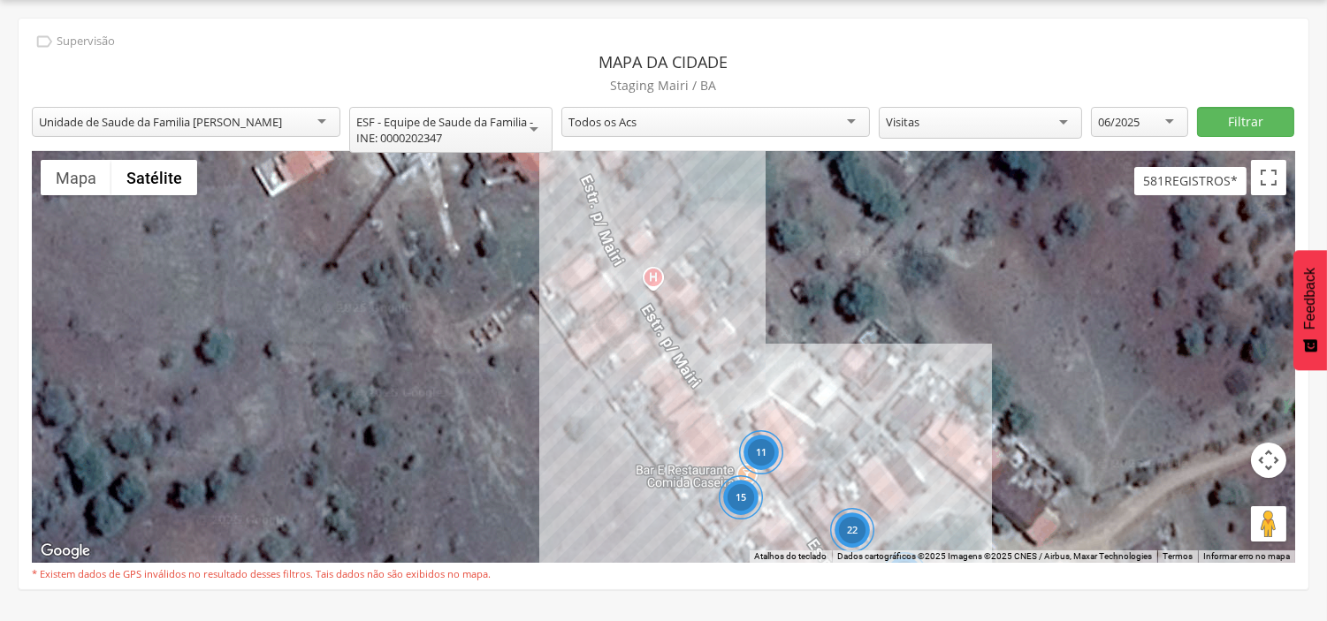
drag, startPoint x: 737, startPoint y: 286, endPoint x: 842, endPoint y: 409, distance: 161.9
click at [842, 409] on div "15 11 13 22" at bounding box center [663, 357] width 1263 height 412
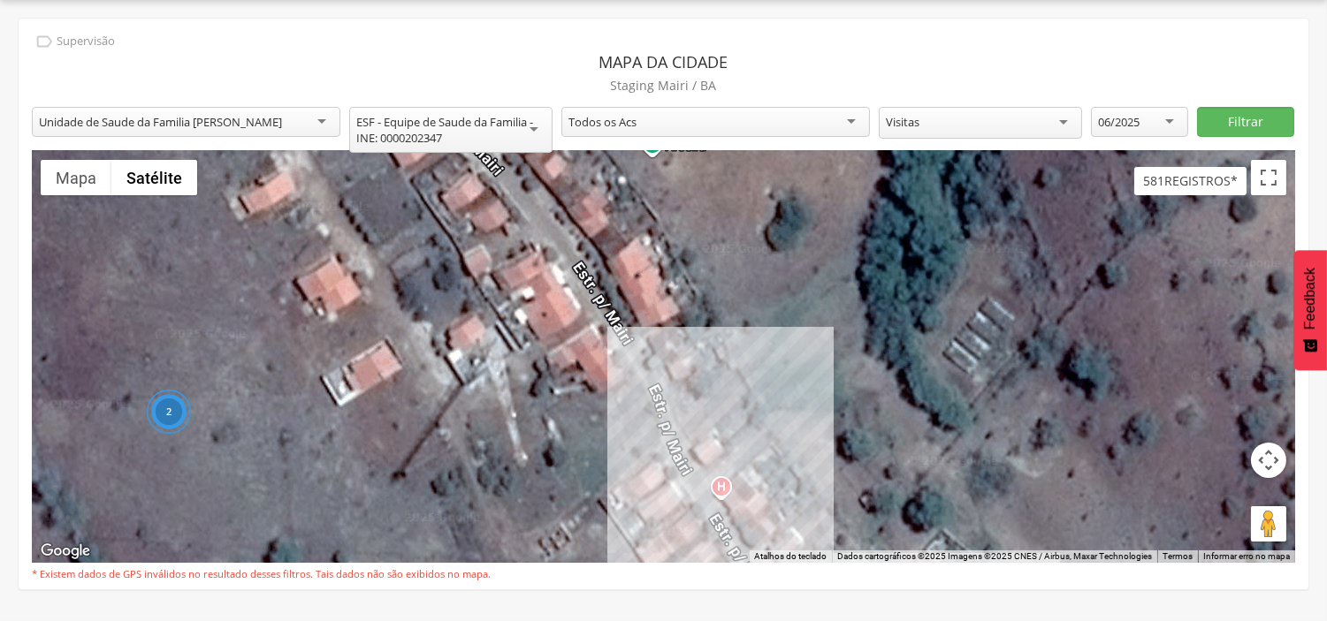
drag, startPoint x: 716, startPoint y: 302, endPoint x: 784, endPoint y: 509, distance: 217.8
click at [784, 511] on div "15 11 13 22 2" at bounding box center [663, 357] width 1263 height 412
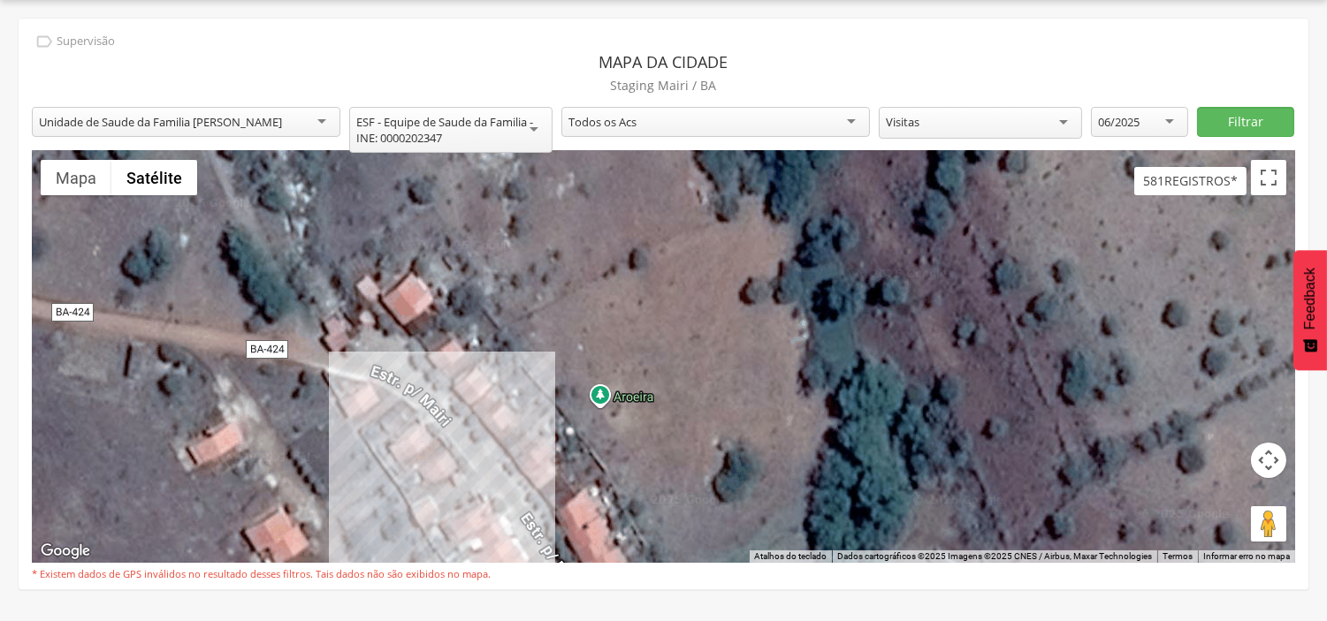
drag, startPoint x: 655, startPoint y: 305, endPoint x: 625, endPoint y: 571, distance: 267.8
click at [625, 571] on div "**********" at bounding box center [664, 304] width 1290 height 571
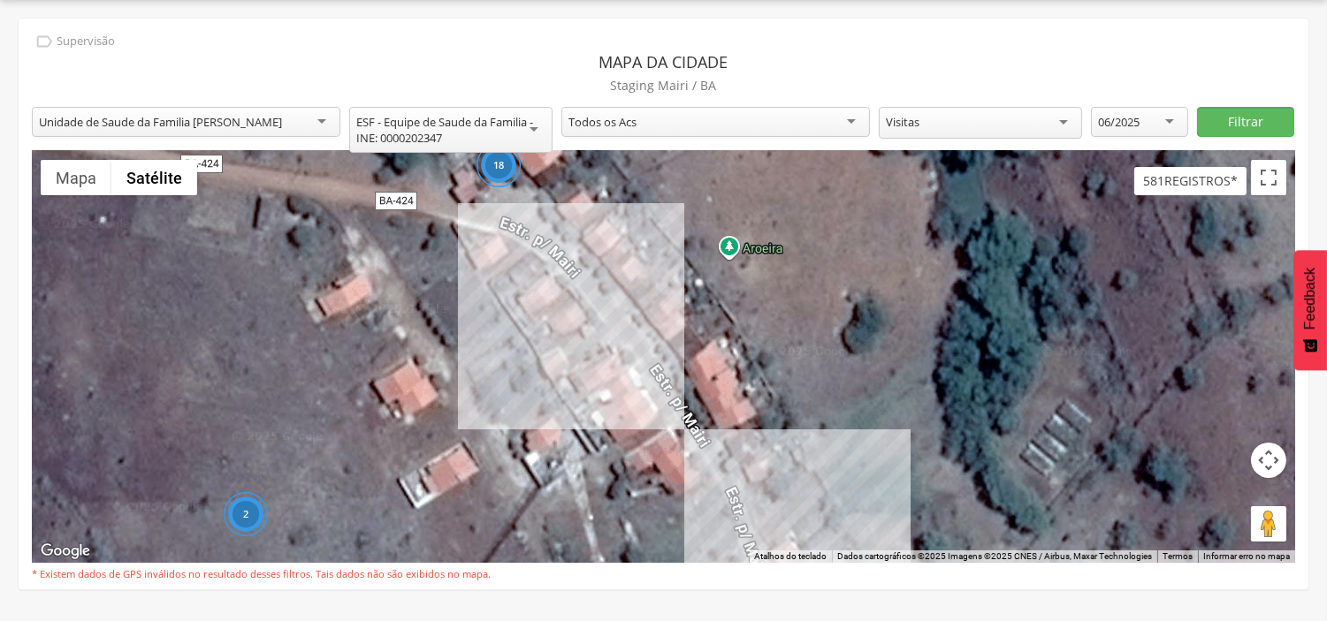
drag, startPoint x: 434, startPoint y: 362, endPoint x: 529, endPoint y: 189, distance: 197.4
click at [529, 189] on div "15 11 13 22 2 18" at bounding box center [663, 357] width 1263 height 412
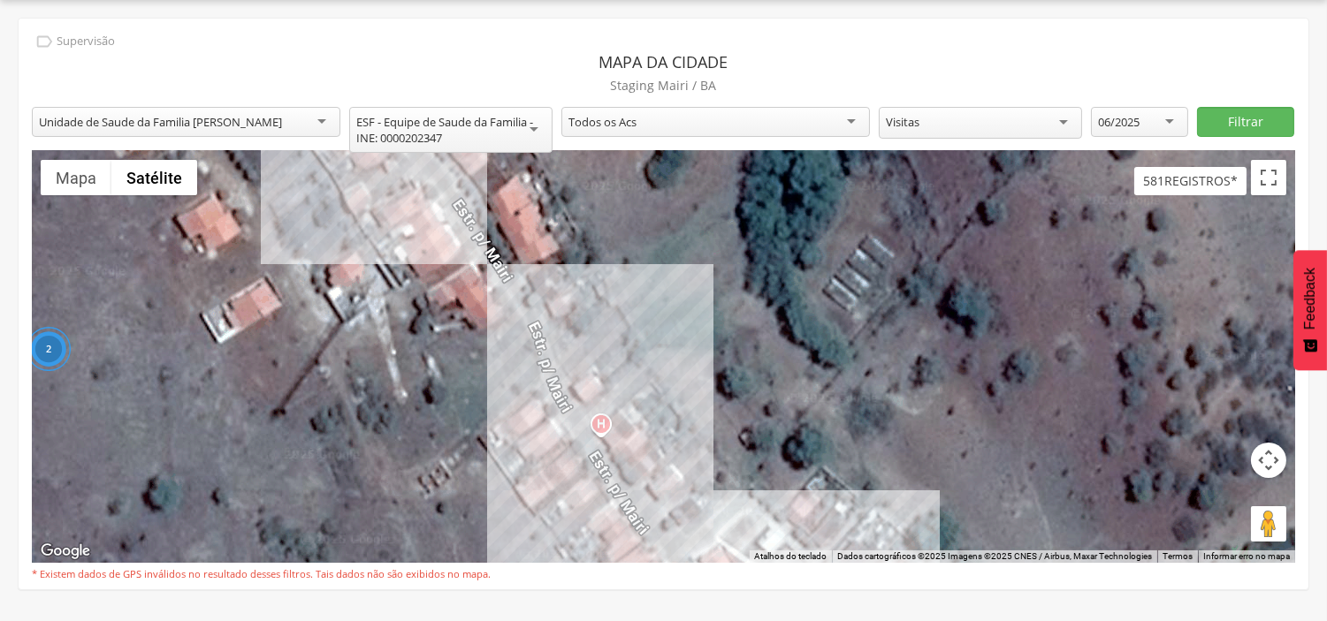
drag, startPoint x: 917, startPoint y: 401, endPoint x: 721, endPoint y: 235, distance: 256.5
click at [721, 237] on div "15 11 13 22 2 18" at bounding box center [663, 357] width 1263 height 412
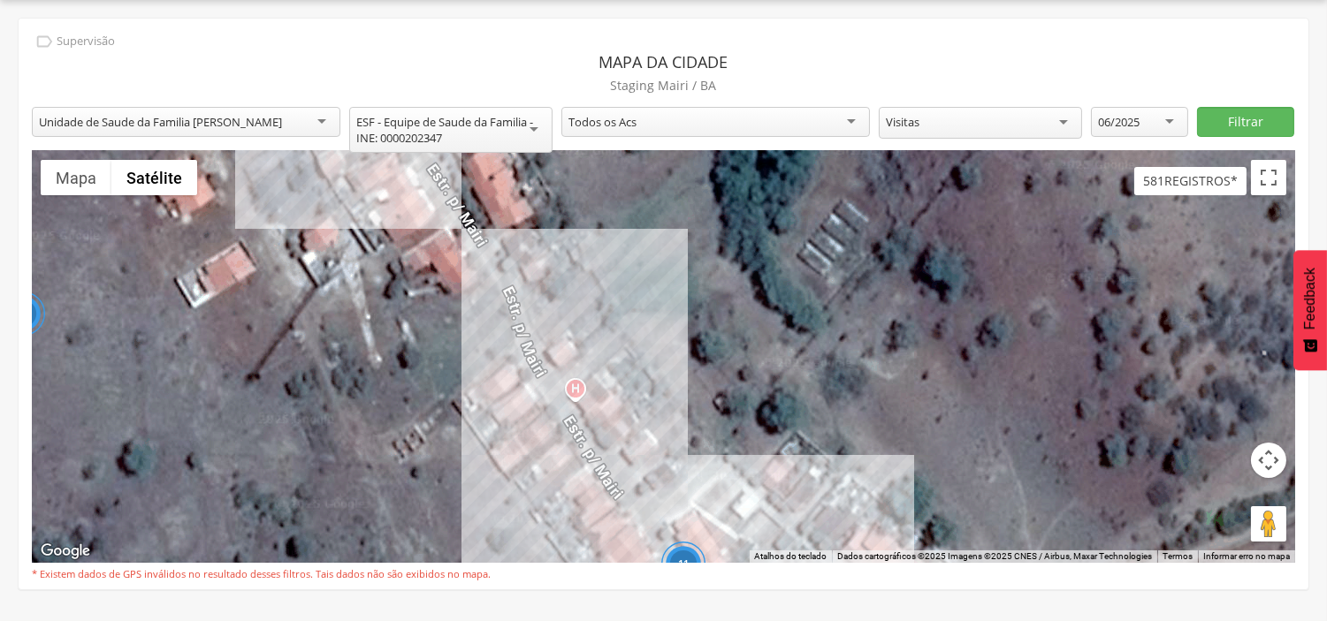
scroll to position [0, 0]
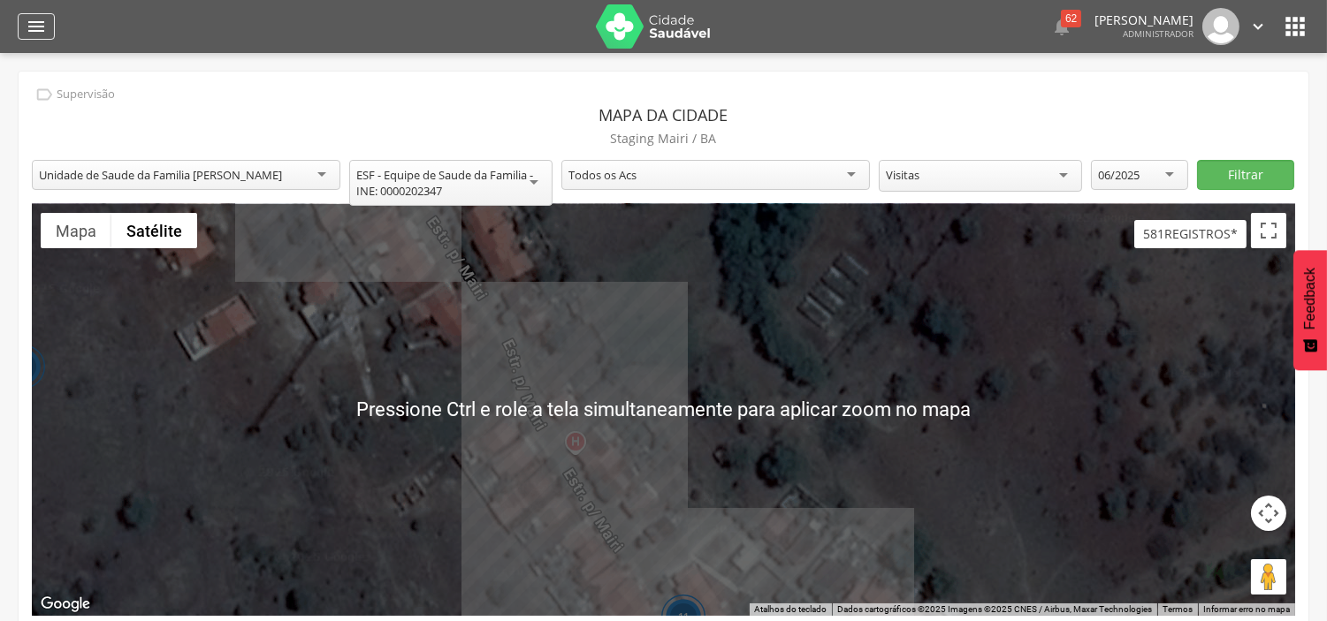
click at [45, 24] on icon "" at bounding box center [36, 26] width 21 height 21
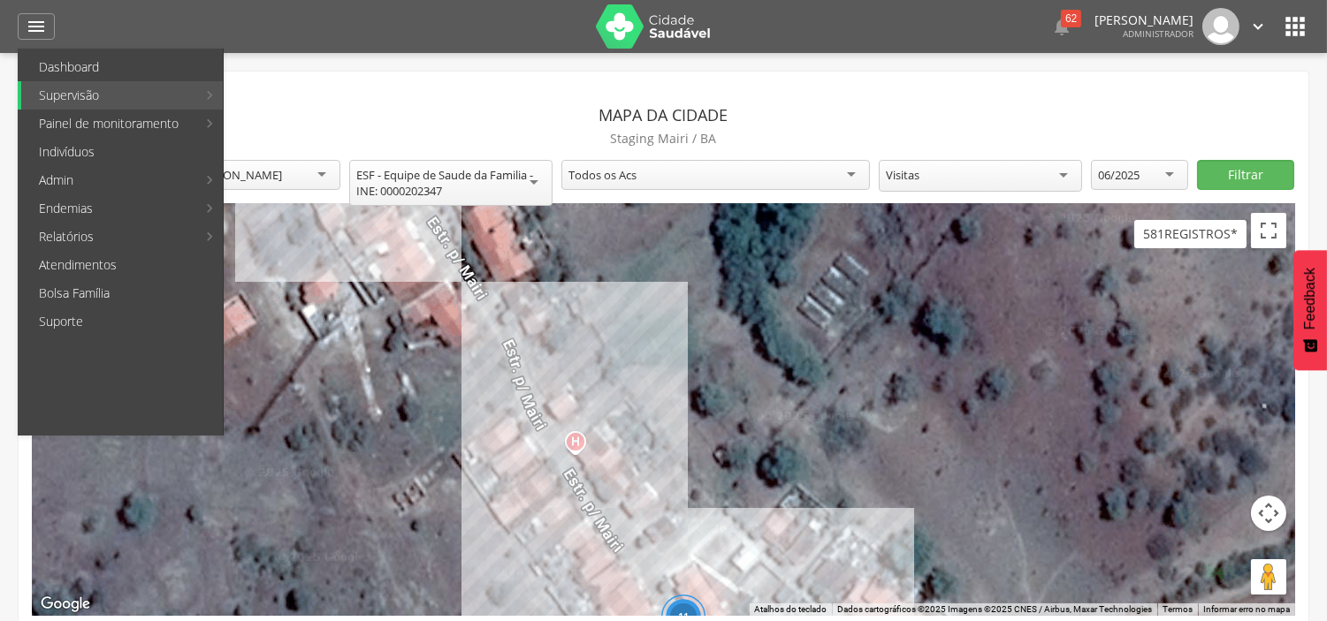
click at [1297, 33] on icon "" at bounding box center [1295, 26] width 28 height 28
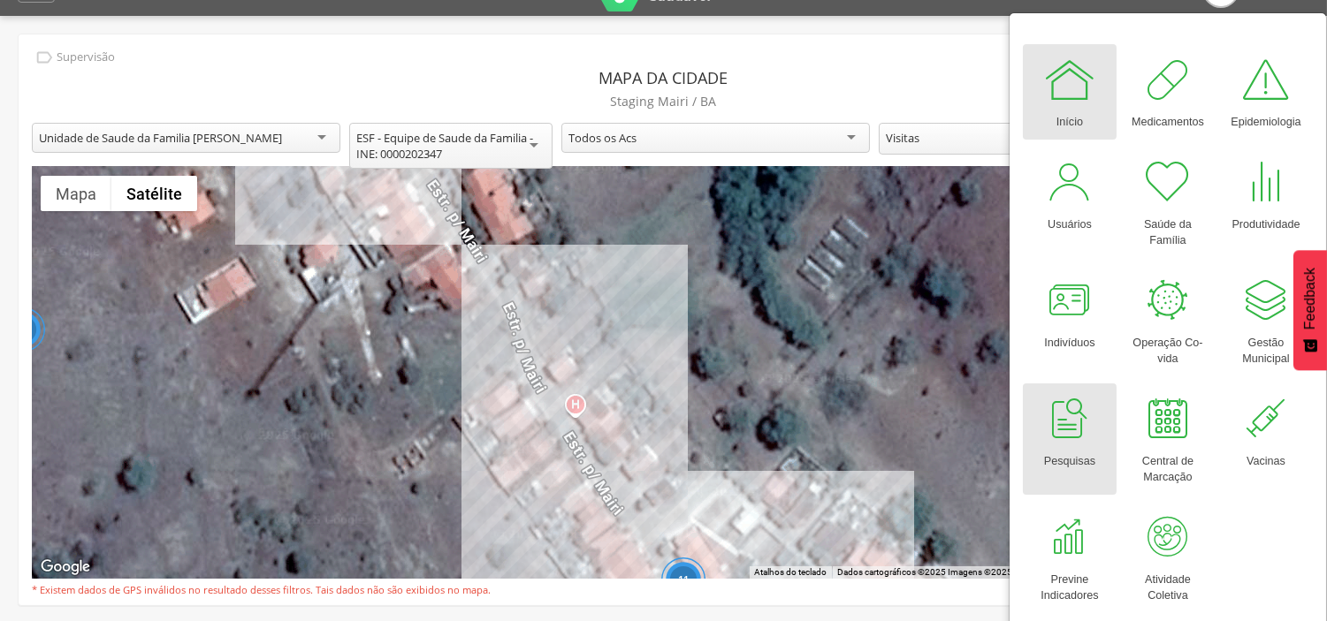
scroll to position [53, 0]
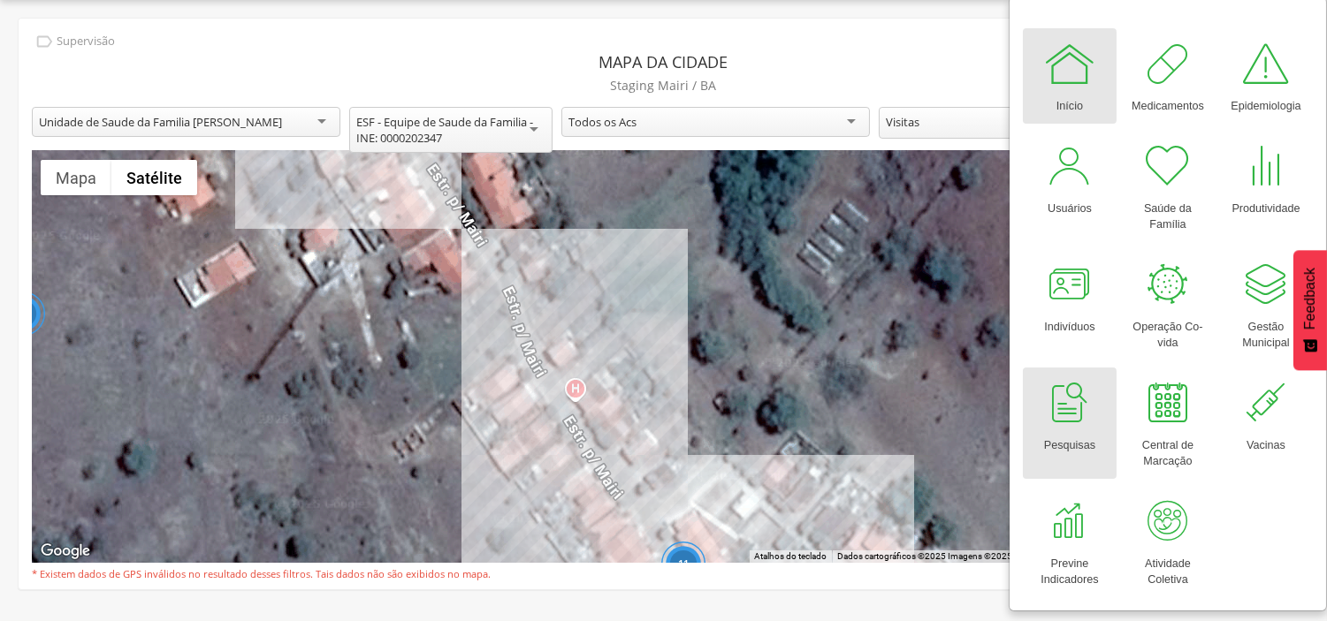
click at [1072, 403] on div at bounding box center [1069, 403] width 53 height 53
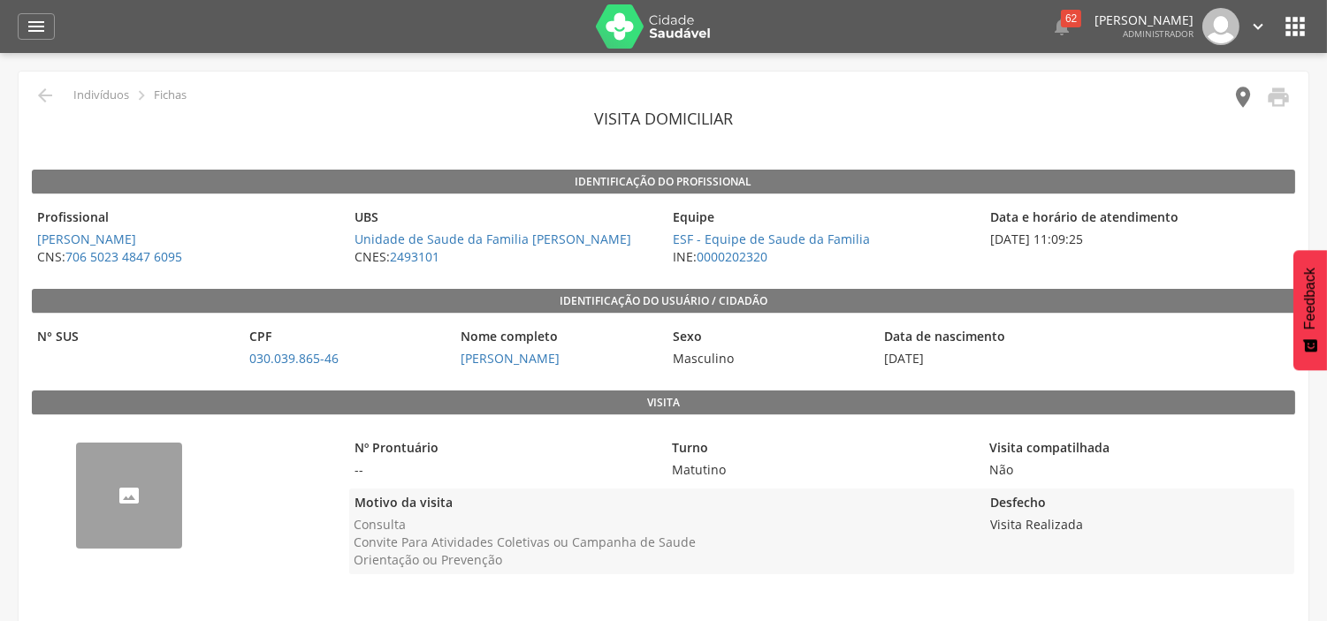
click at [1239, 95] on icon "" at bounding box center [1243, 97] width 25 height 25
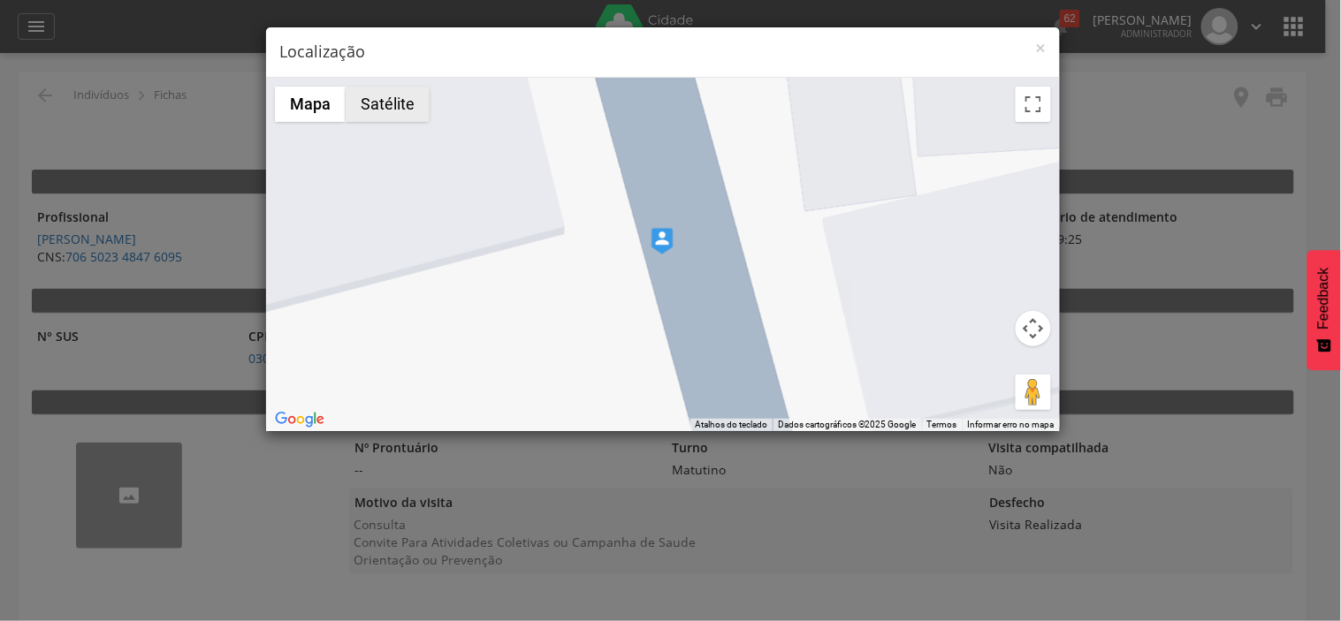
click at [404, 113] on button "Satélite" at bounding box center [388, 104] width 84 height 35
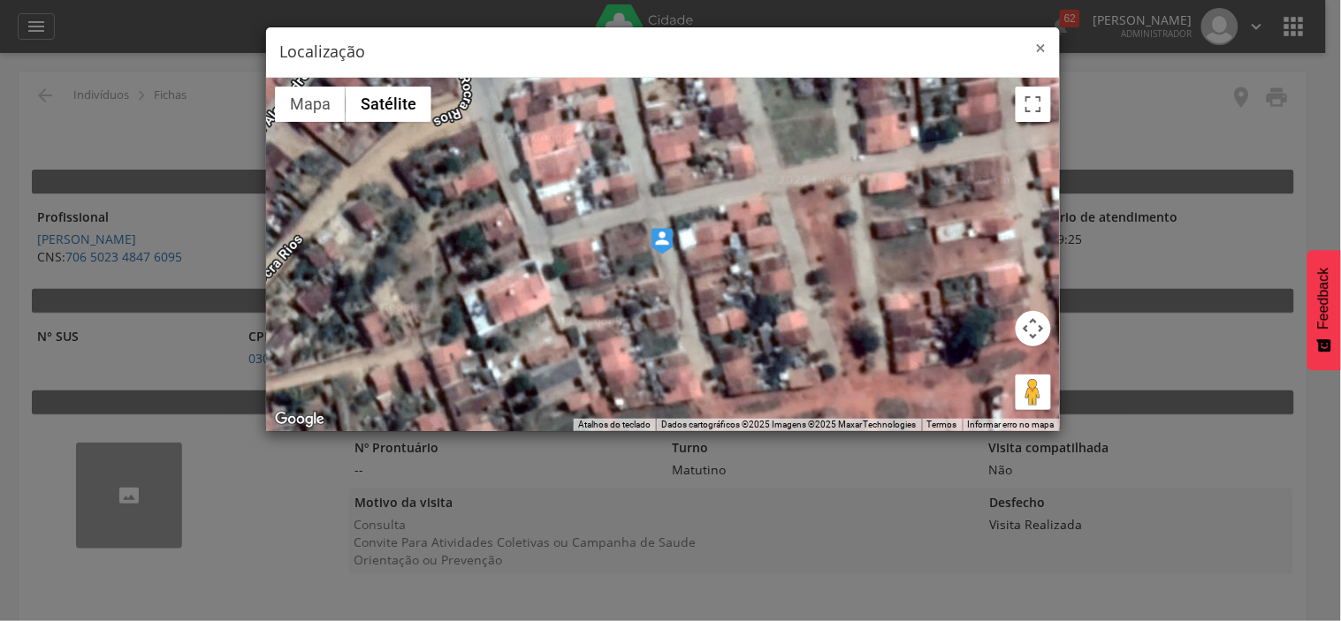
click at [1039, 53] on span "×" at bounding box center [1041, 47] width 11 height 25
